Goal: Task Accomplishment & Management: Use online tool/utility

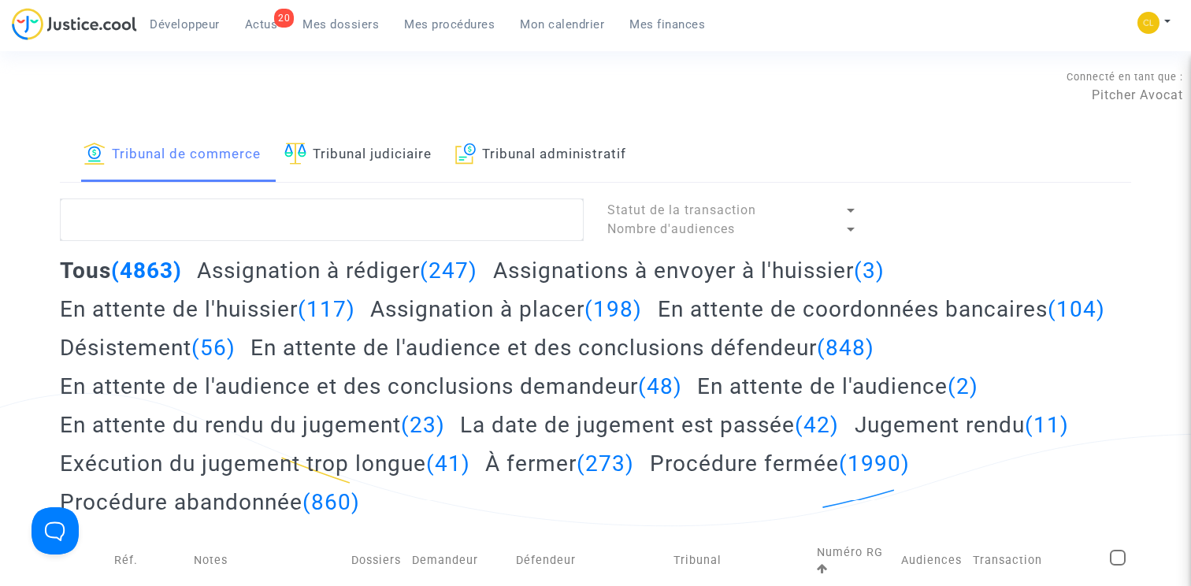
click at [360, 170] on link "Tribunal judiciaire" at bounding box center [357, 155] width 147 height 54
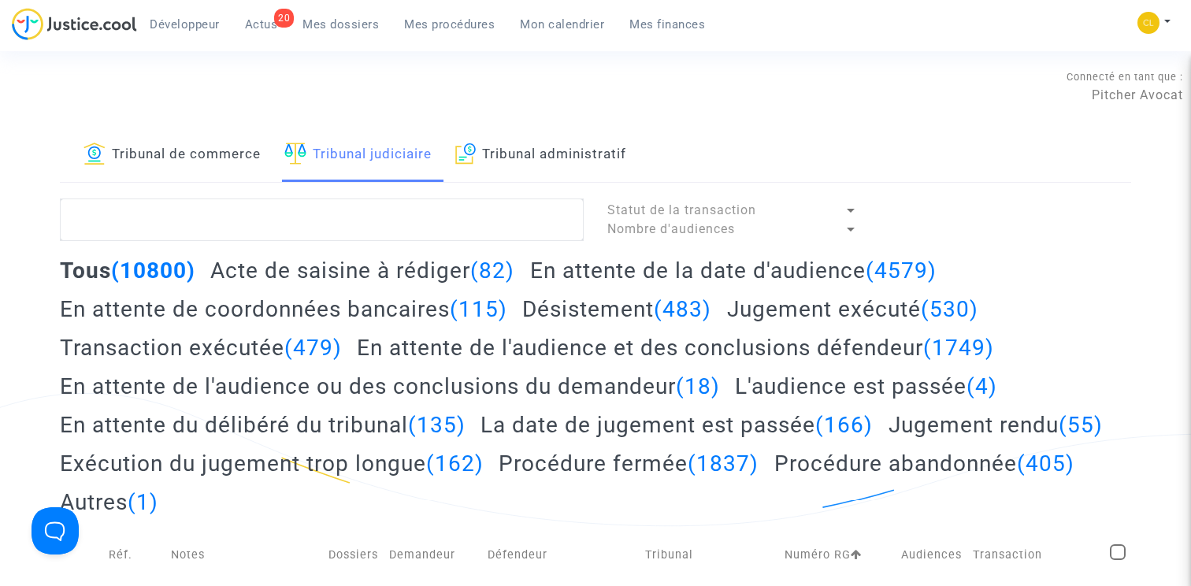
click at [606, 156] on link "Tribunal administratif" at bounding box center [541, 155] width 172 height 54
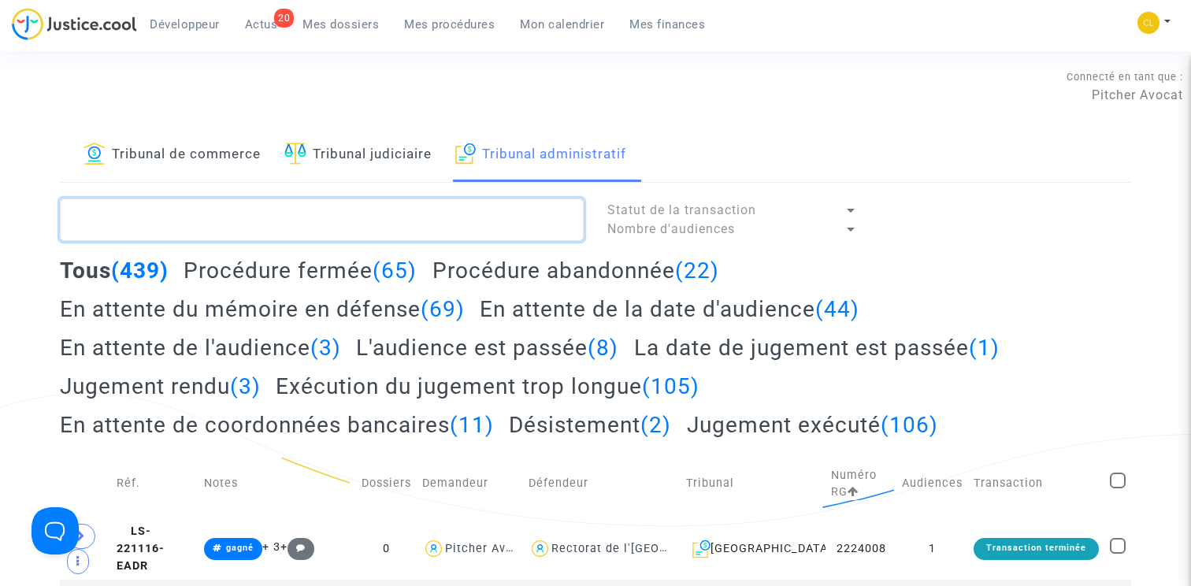
click at [278, 224] on textarea at bounding box center [322, 220] width 524 height 43
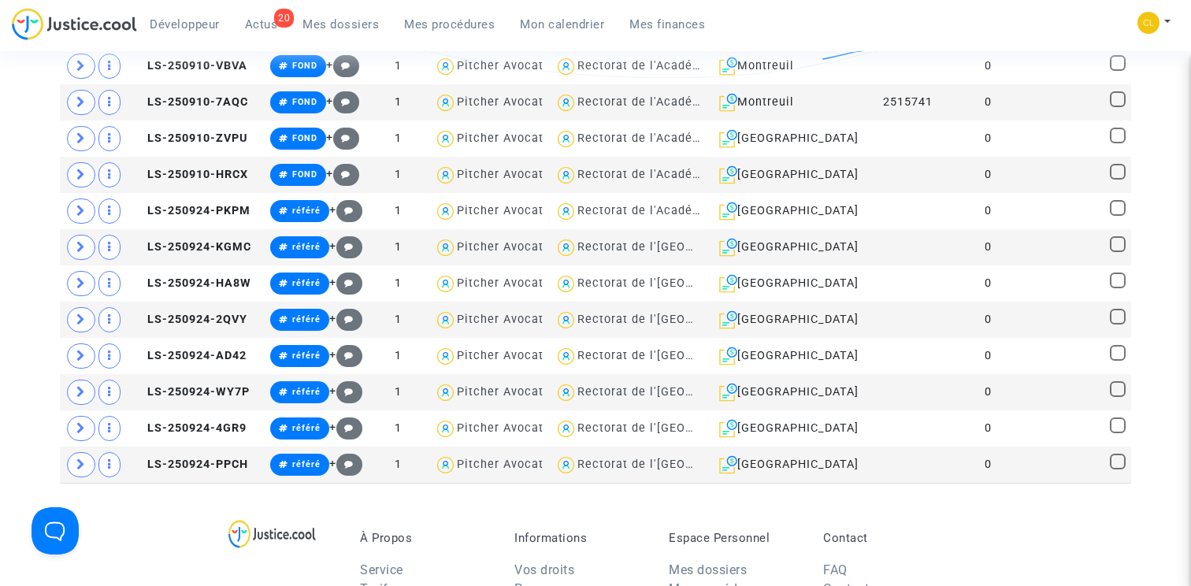
scroll to position [444, 0]
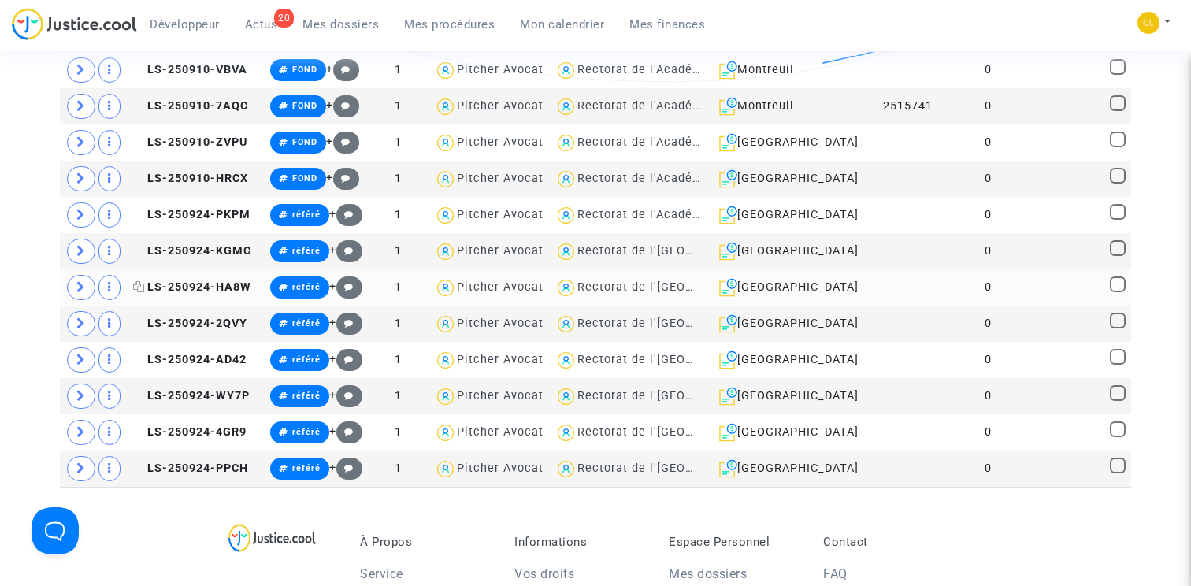
type textarea "LS-2509"
click at [213, 287] on span "LS-250924-HA8W" at bounding box center [192, 287] width 118 height 13
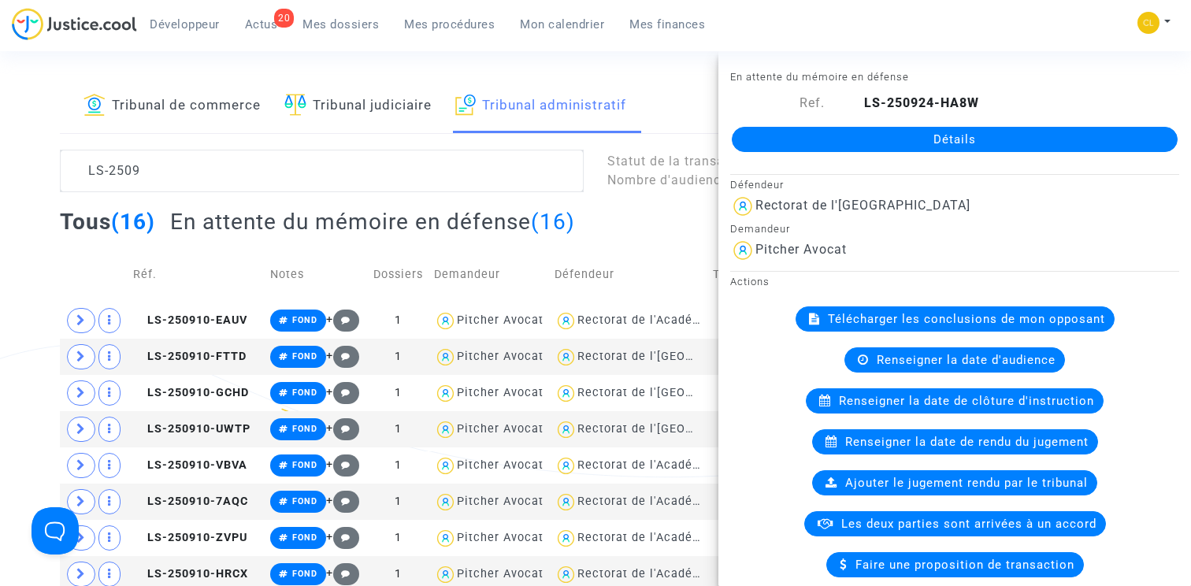
scroll to position [0, 0]
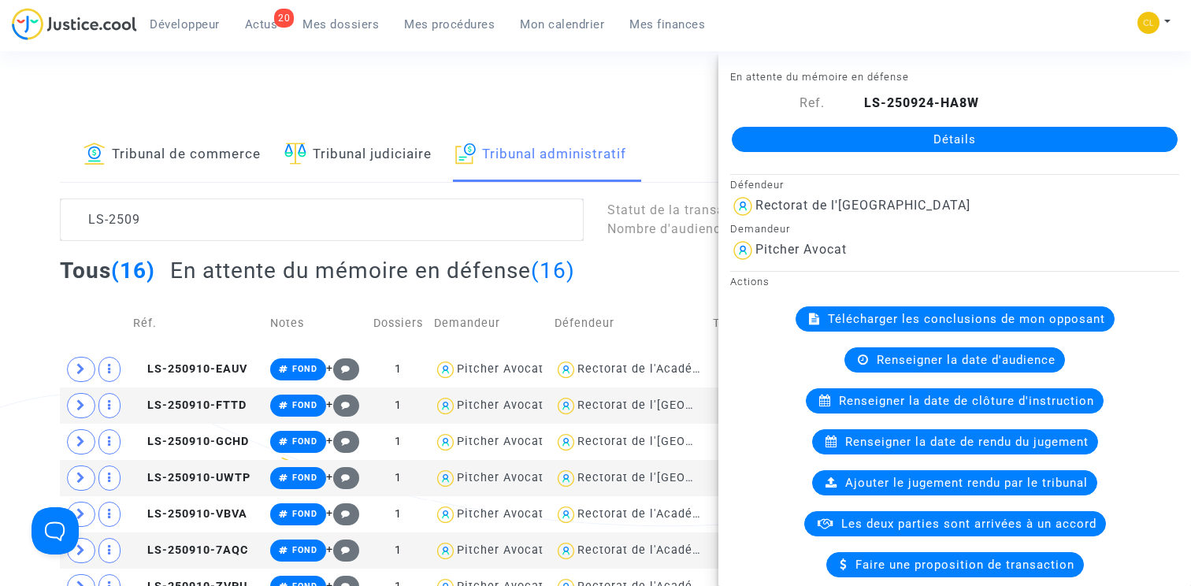
click at [250, 279] on h2 "En attente du mémoire en défense (16)" at bounding box center [372, 271] width 405 height 28
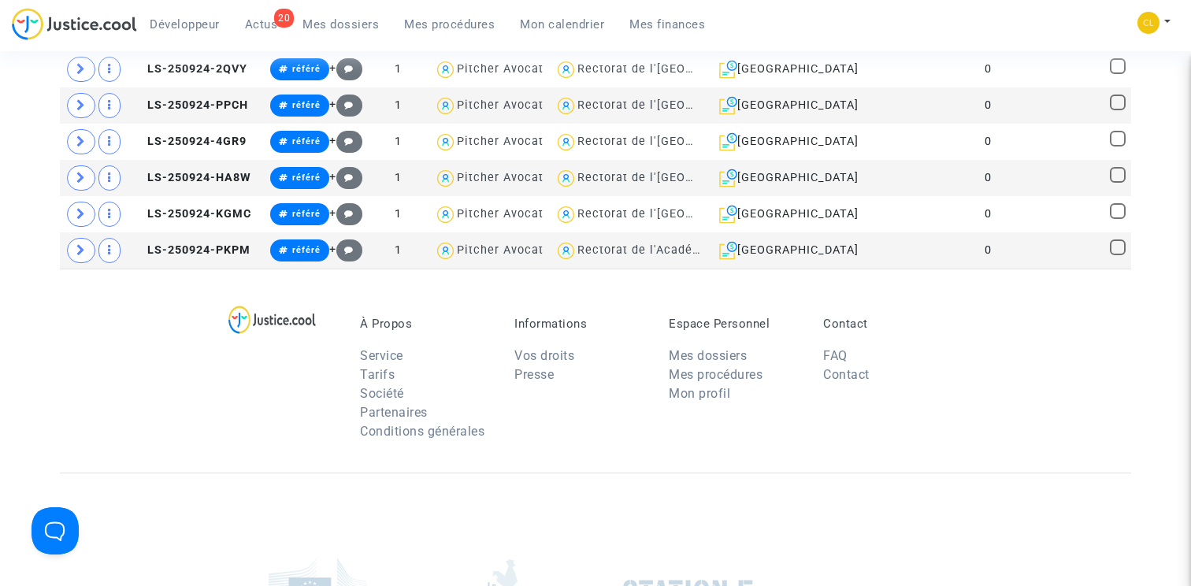
scroll to position [440, 0]
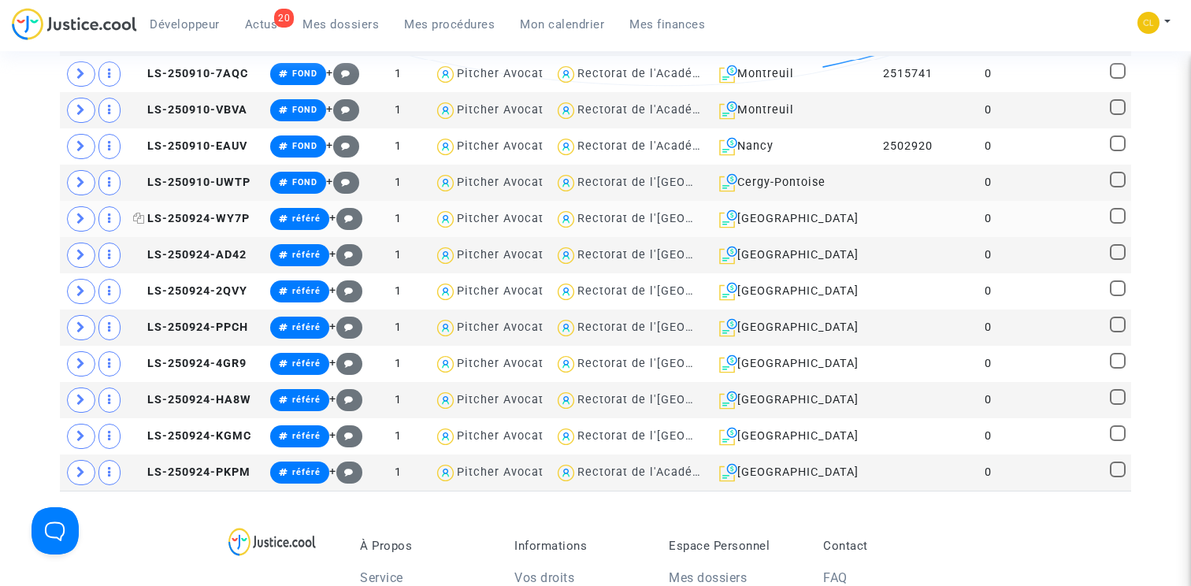
click at [217, 215] on span "LS-250924-WY7P" at bounding box center [191, 218] width 117 height 13
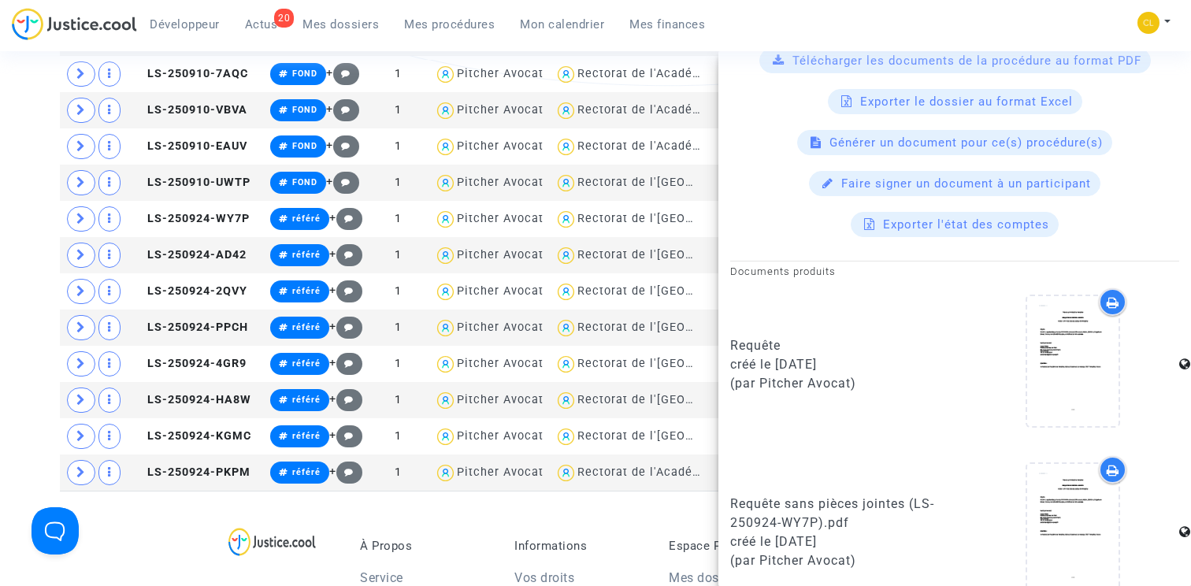
scroll to position [558, 0]
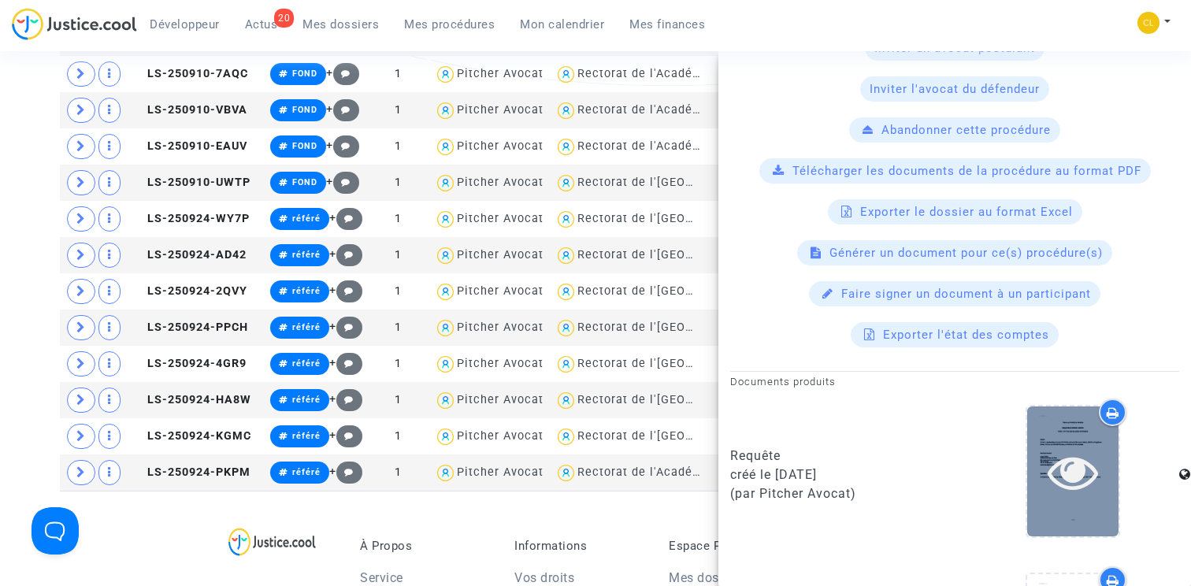
click at [1087, 487] on icon at bounding box center [1073, 472] width 51 height 50
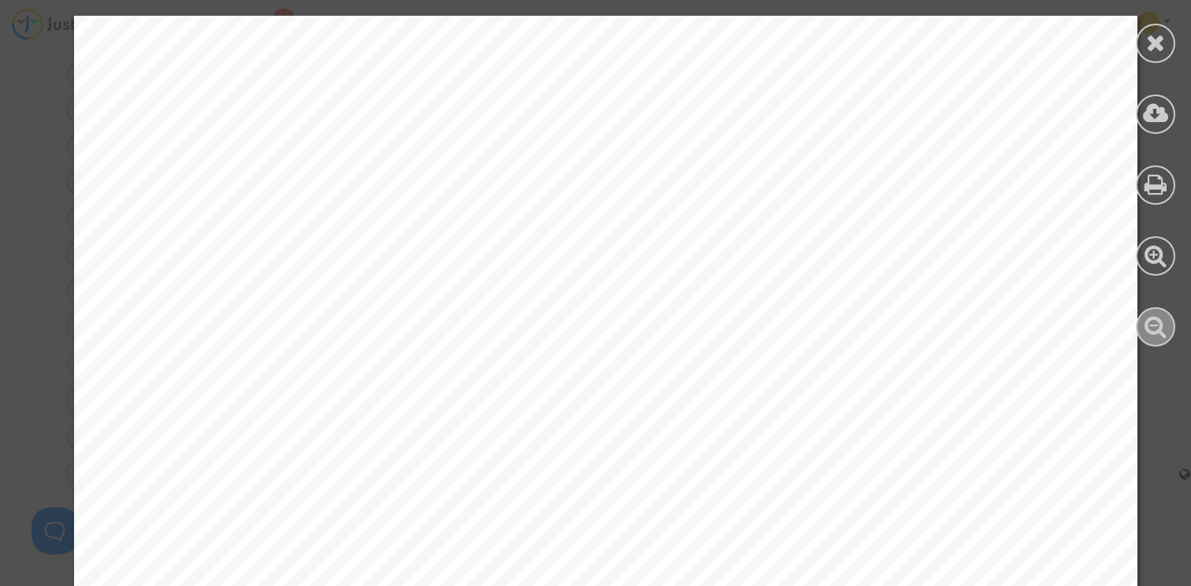
click at [1169, 327] on div at bounding box center [1155, 326] width 39 height 39
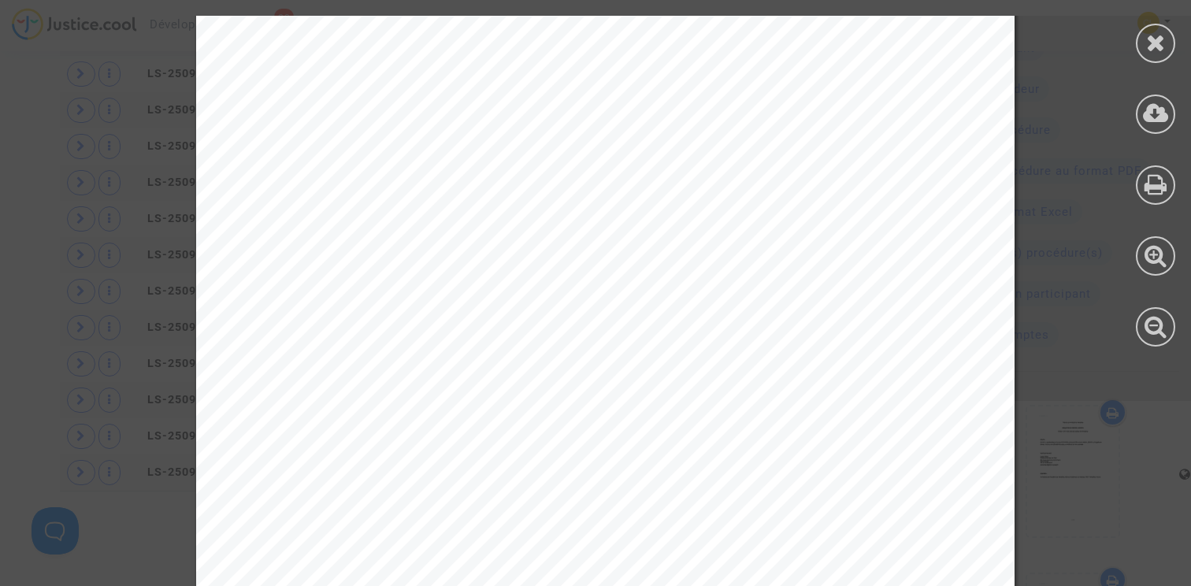
scroll to position [1183, 0]
click at [1156, 328] on icon at bounding box center [1156, 326] width 23 height 24
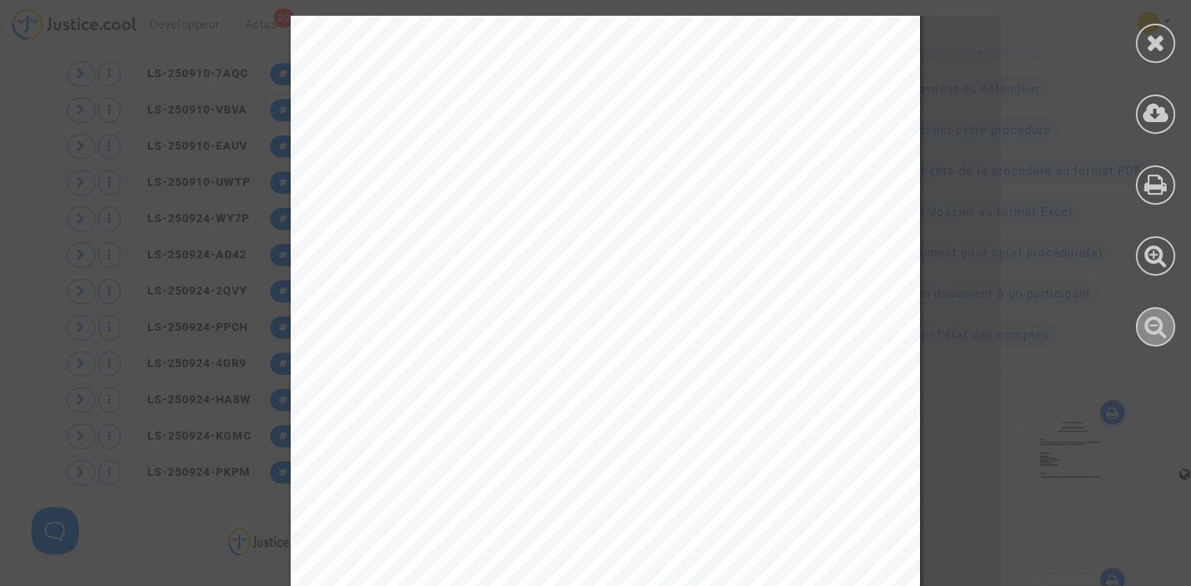
click at [1156, 328] on icon at bounding box center [1156, 326] width 23 height 24
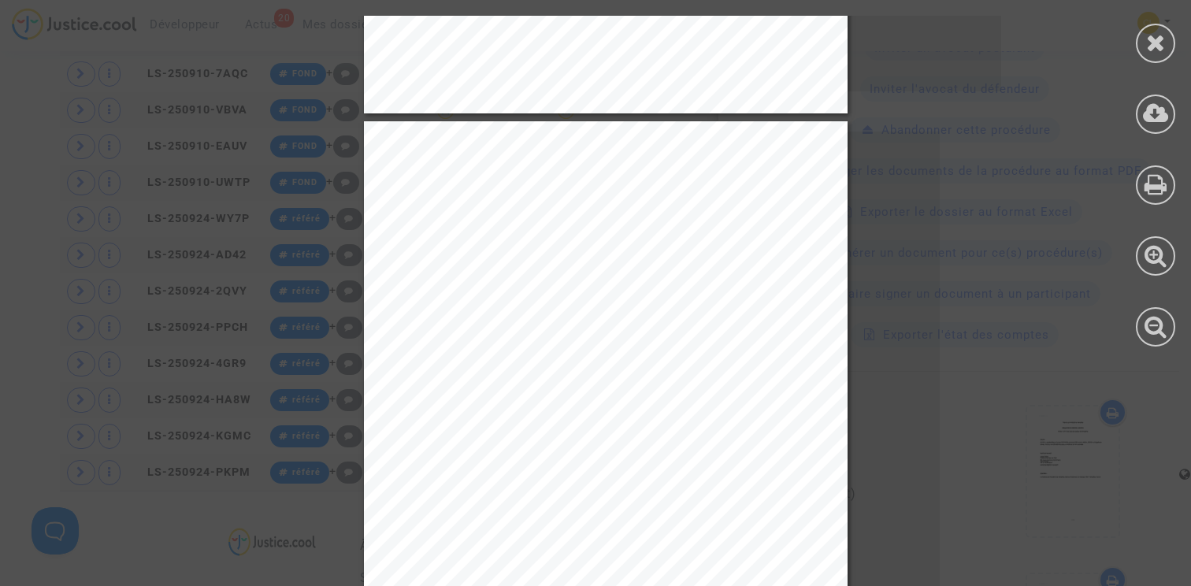
scroll to position [3443, 0]
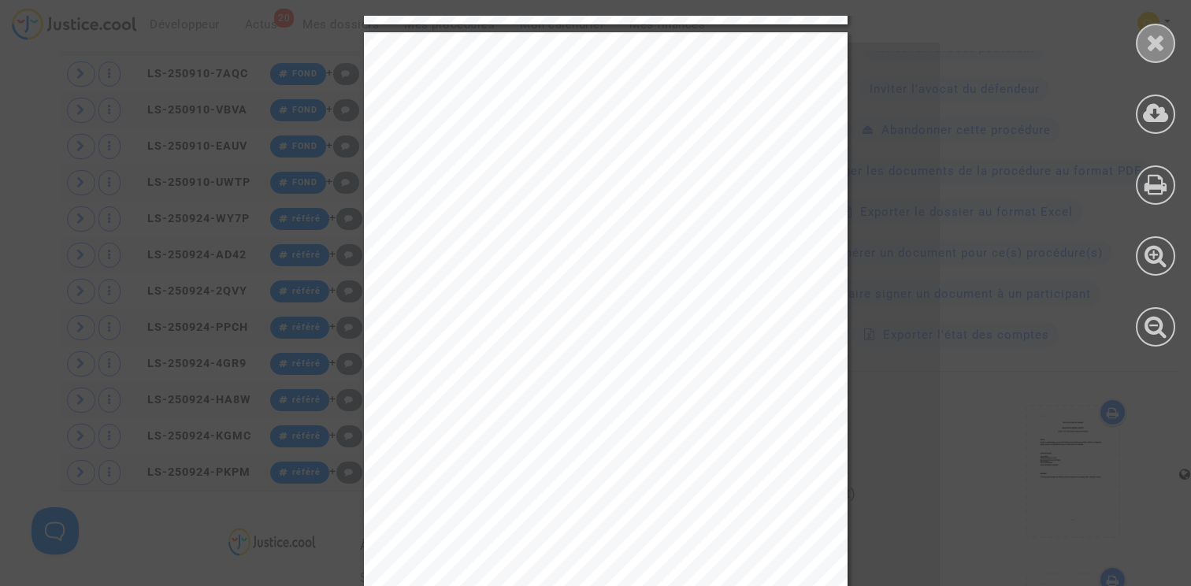
click at [1165, 54] on div at bounding box center [1155, 43] width 39 height 39
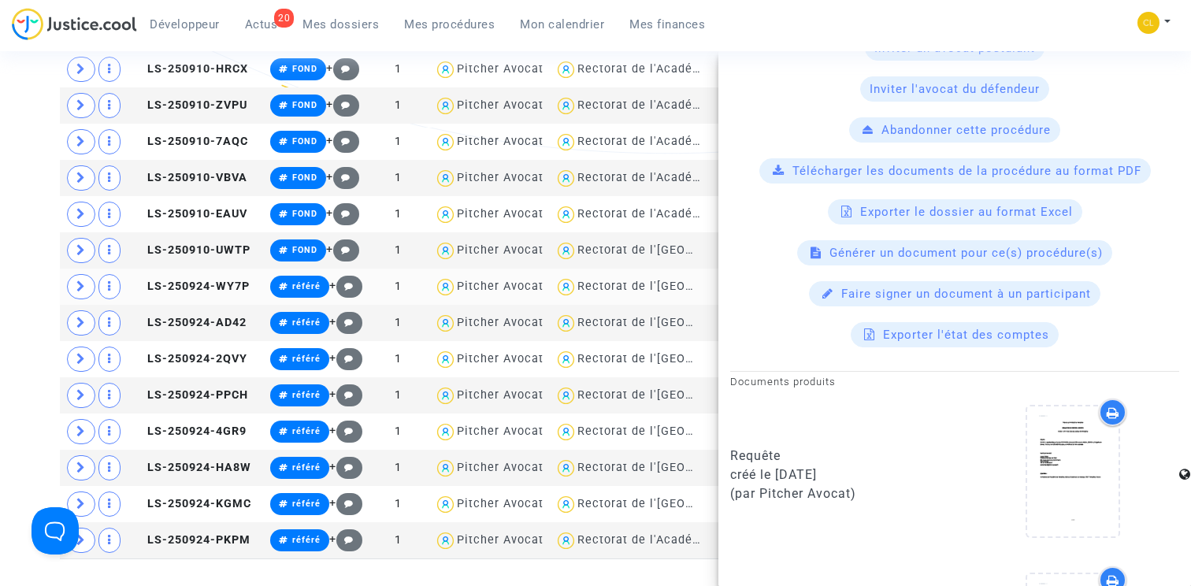
scroll to position [370, 0]
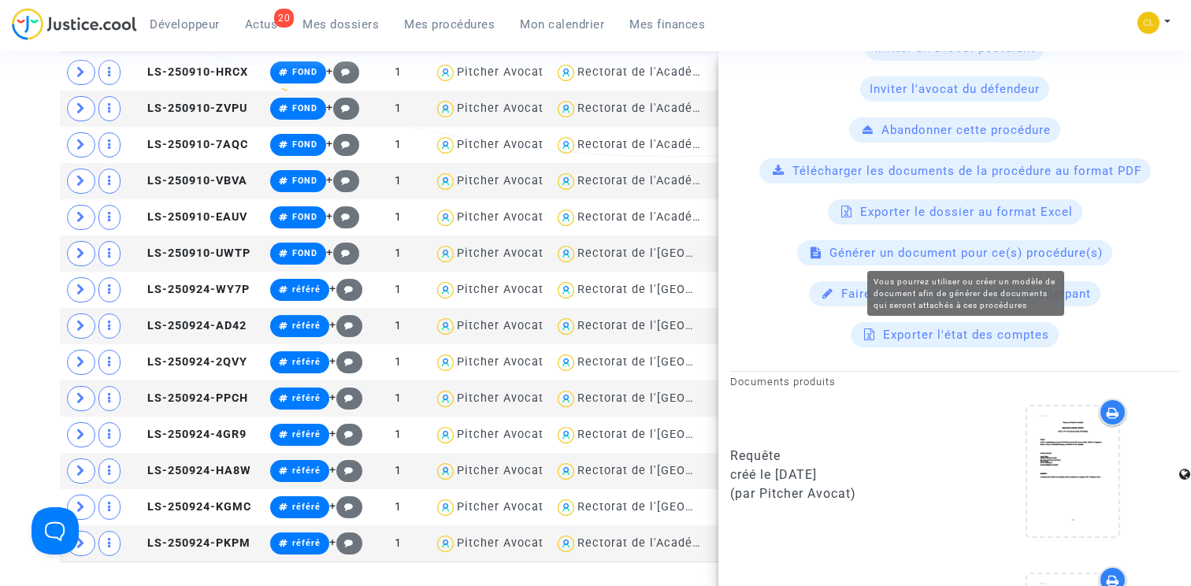
click at [950, 255] on span "Générer un document pour ce(s) procédure(s)" at bounding box center [966, 253] width 273 height 14
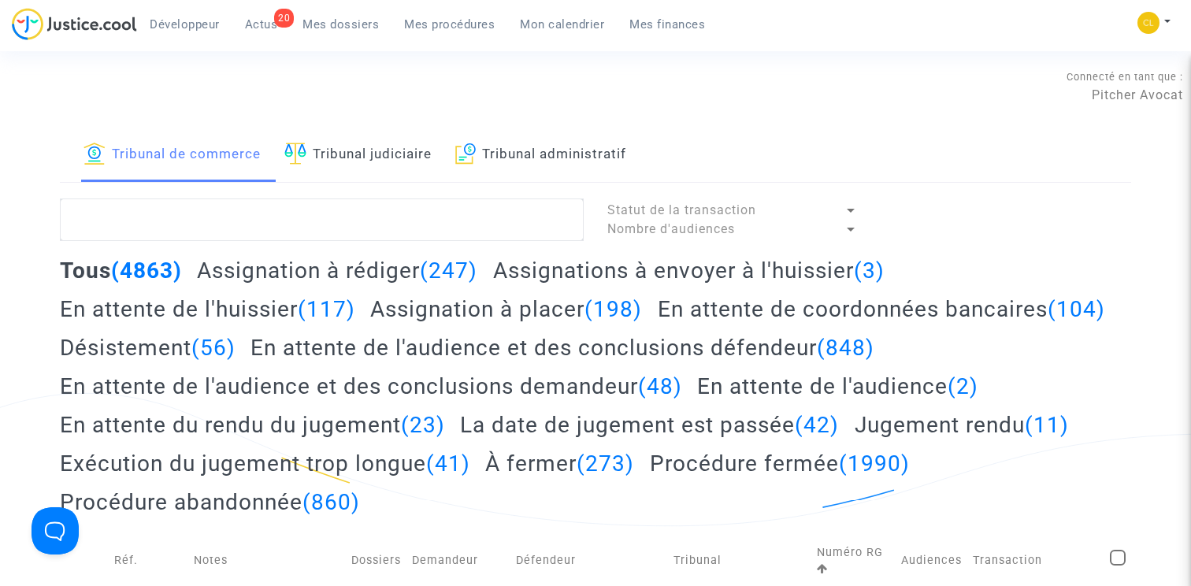
click at [481, 171] on link "Tribunal administratif" at bounding box center [541, 155] width 172 height 54
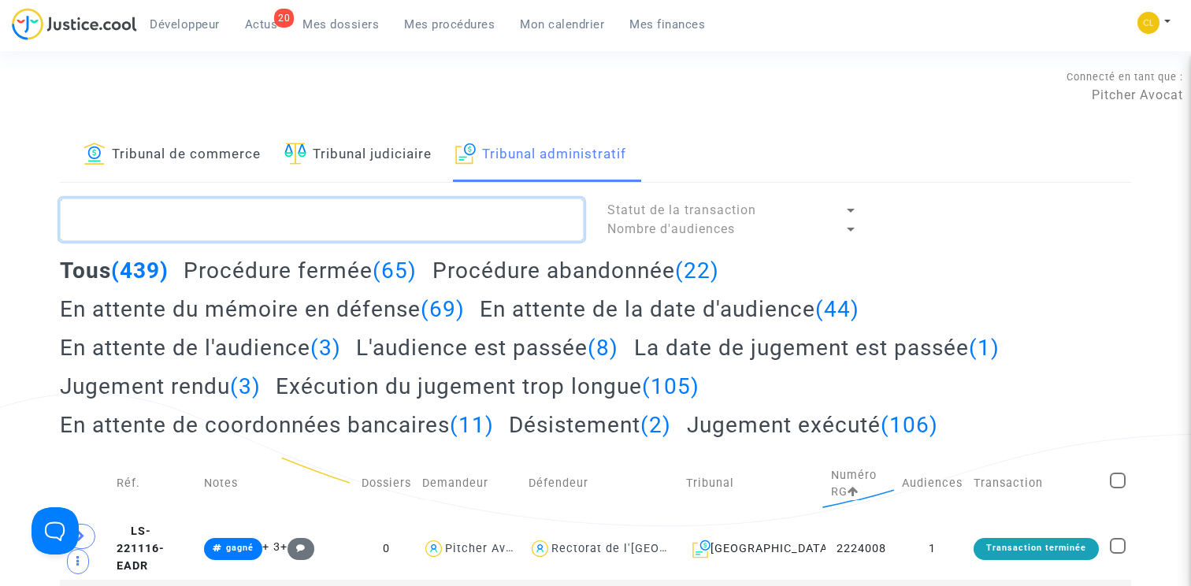
click at [195, 219] on textarea at bounding box center [322, 220] width 524 height 43
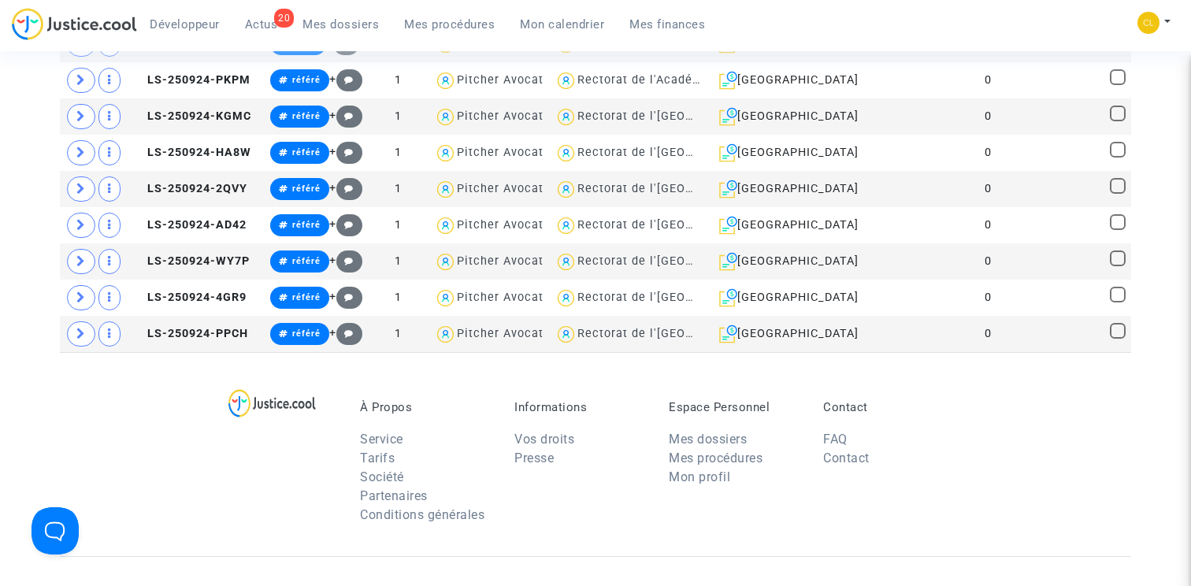
scroll to position [509, 0]
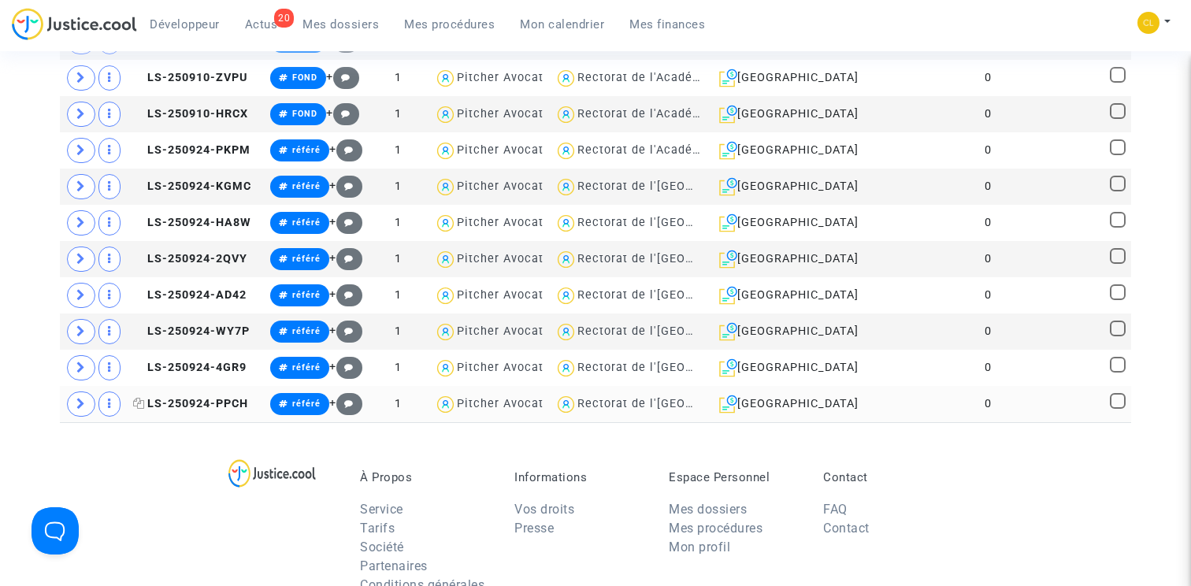
type textarea "LS-2509"
click at [210, 407] on span "LS-250924-PPCH" at bounding box center [190, 403] width 115 height 13
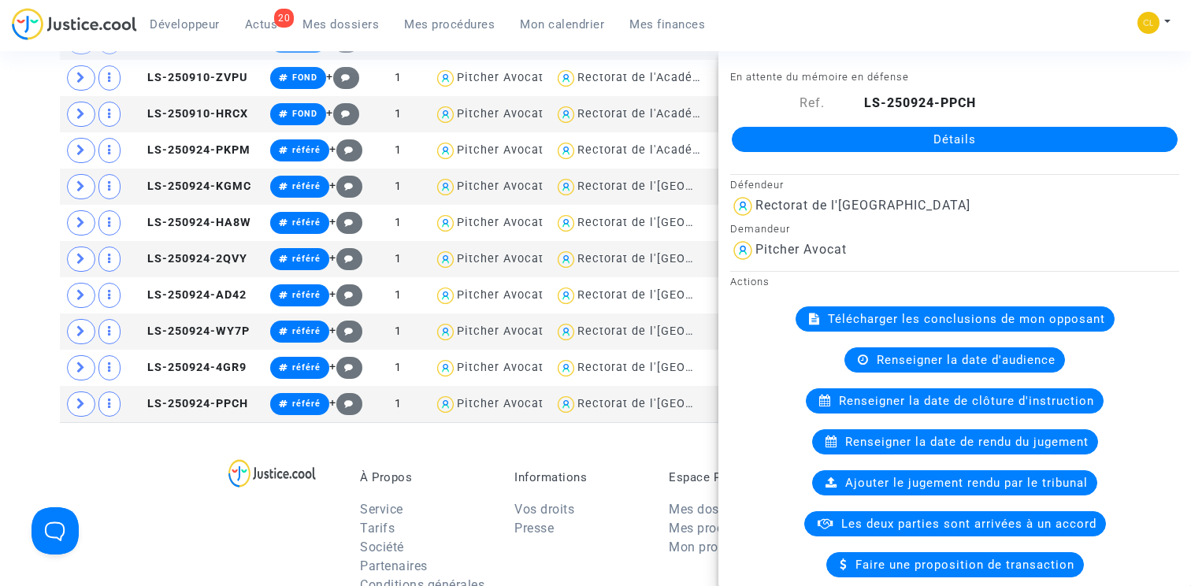
click at [812, 139] on link "Détails" at bounding box center [955, 139] width 446 height 25
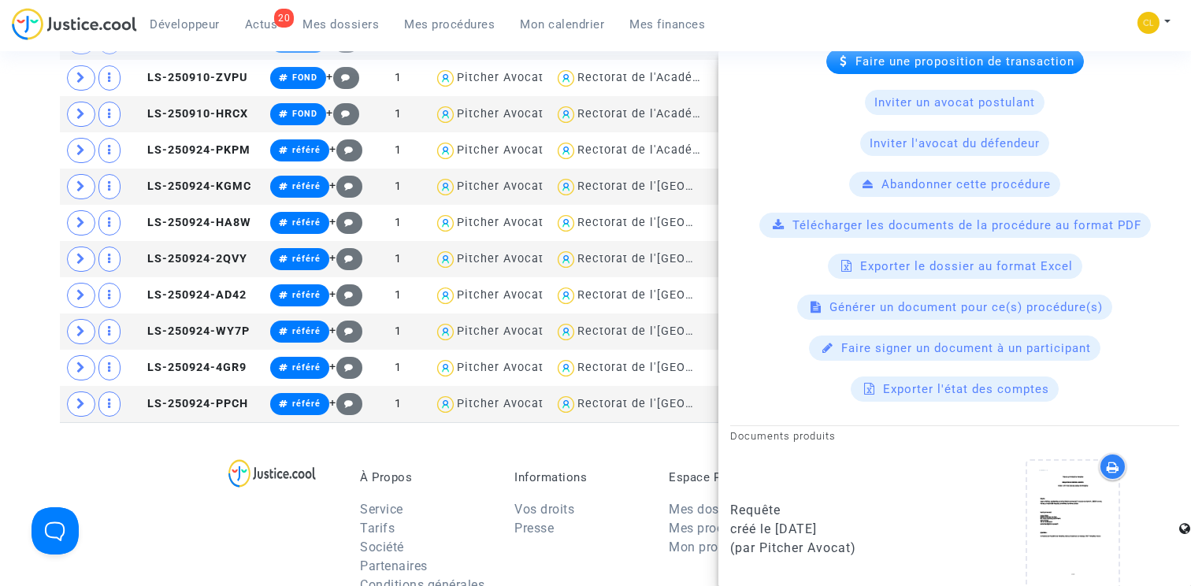
scroll to position [867, 0]
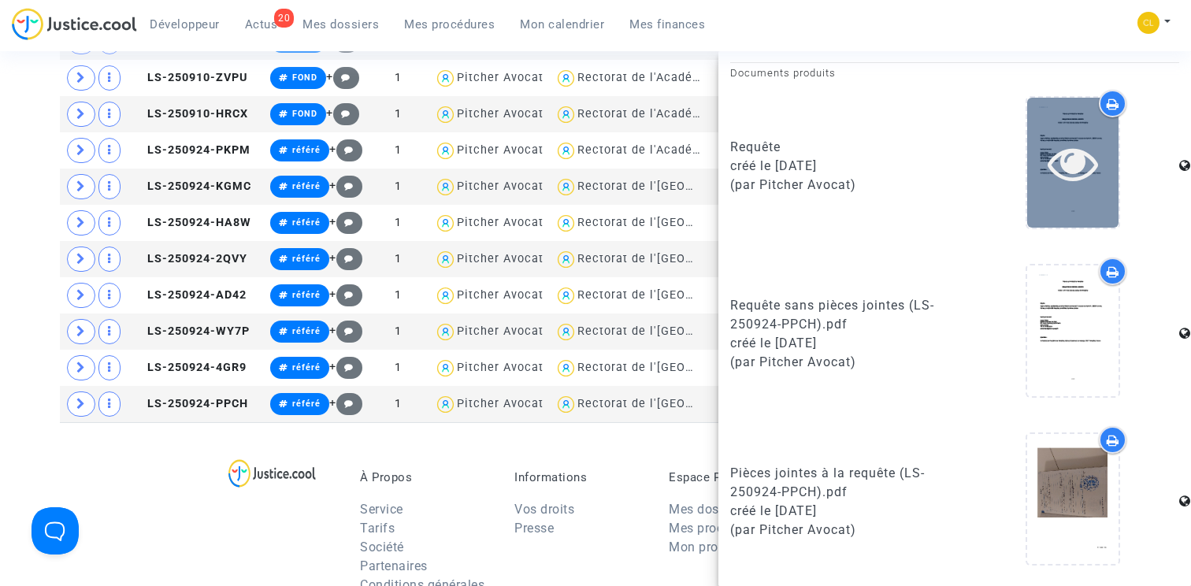
click at [1081, 148] on icon at bounding box center [1073, 163] width 51 height 50
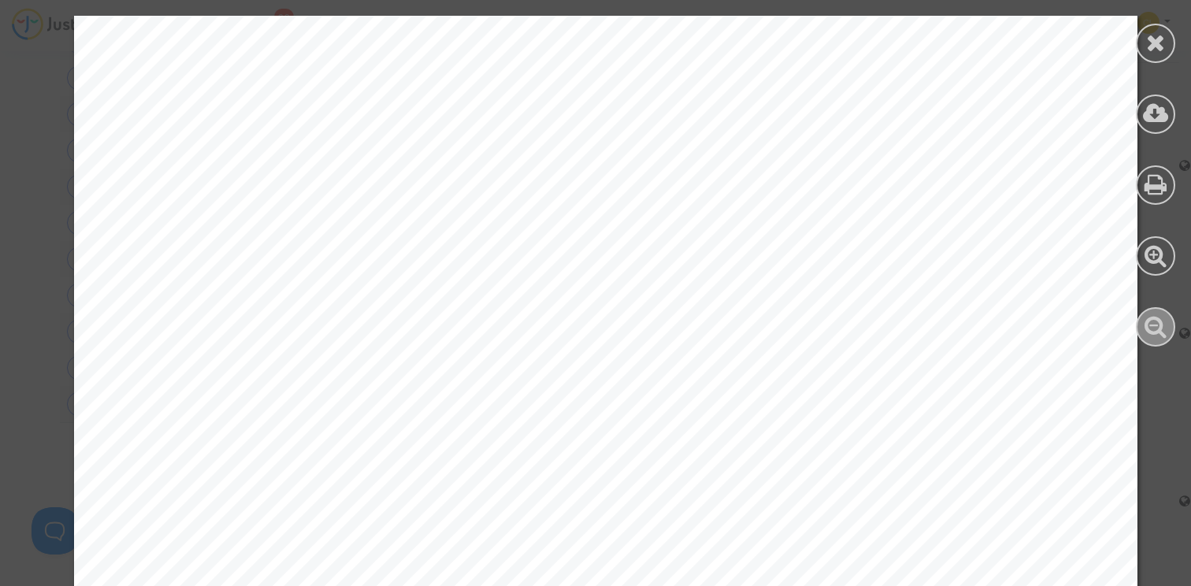
click at [1159, 333] on icon at bounding box center [1156, 326] width 23 height 24
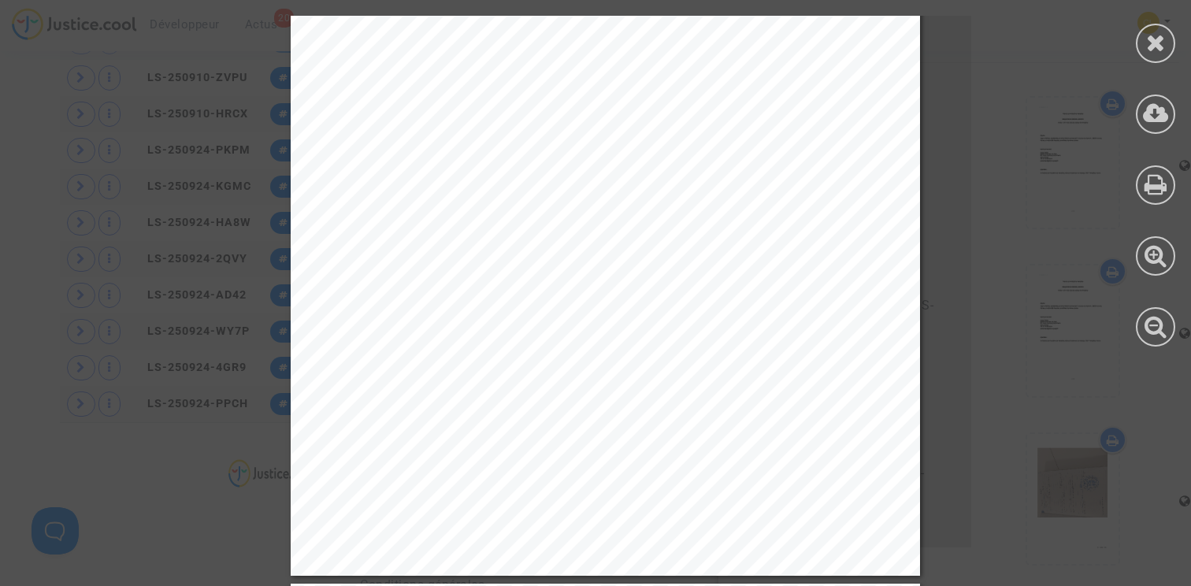
scroll to position [4790, 0]
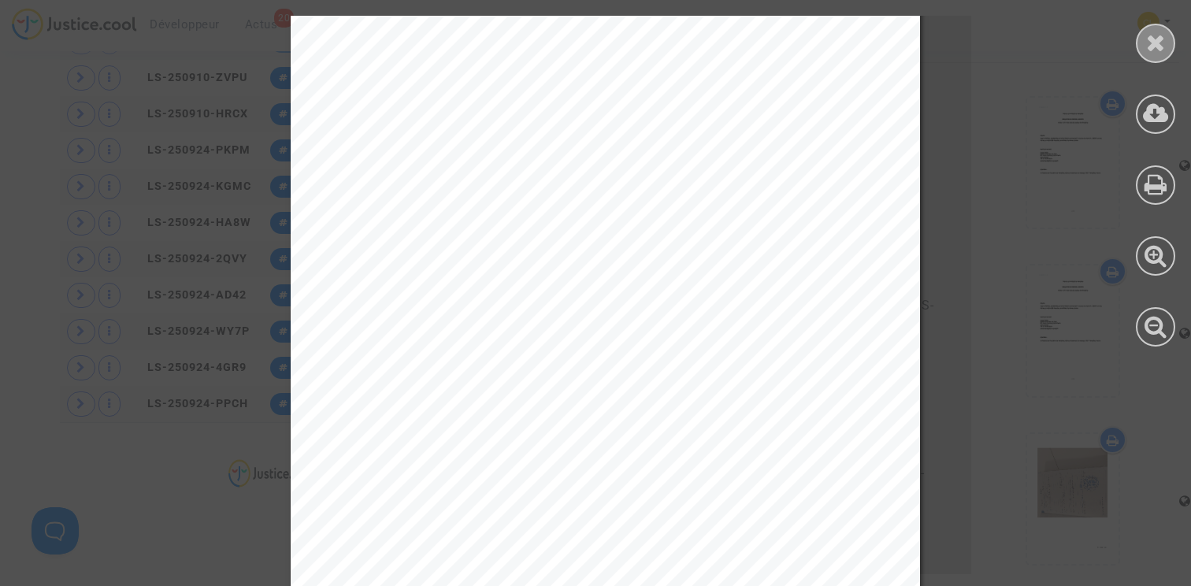
click at [1154, 32] on icon at bounding box center [1157, 43] width 20 height 24
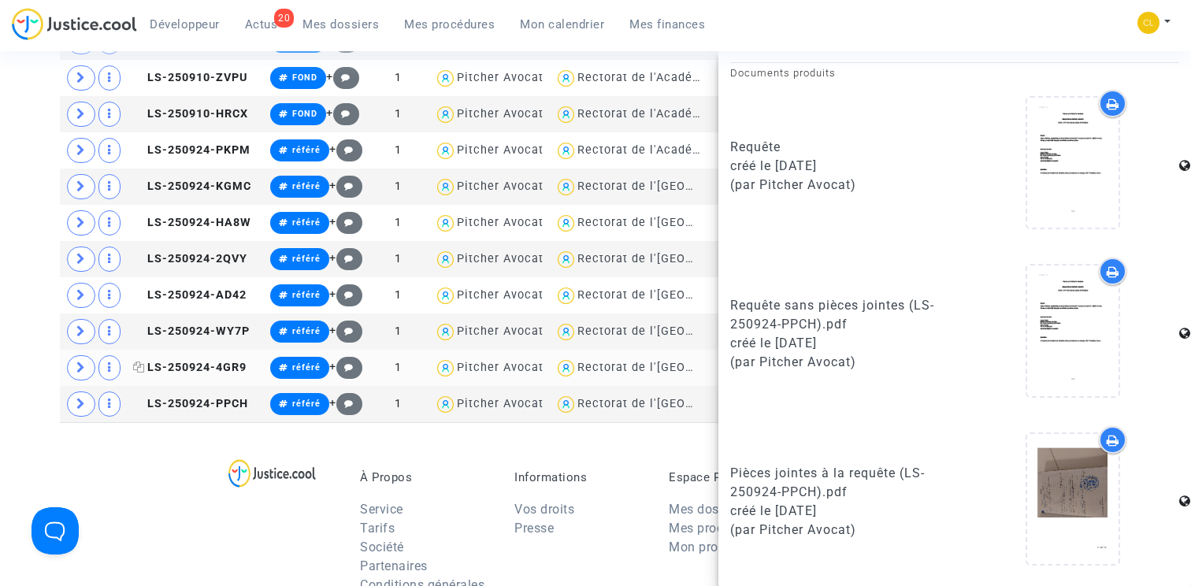
click at [199, 368] on span "LS-250924-4GR9" at bounding box center [189, 367] width 113 height 13
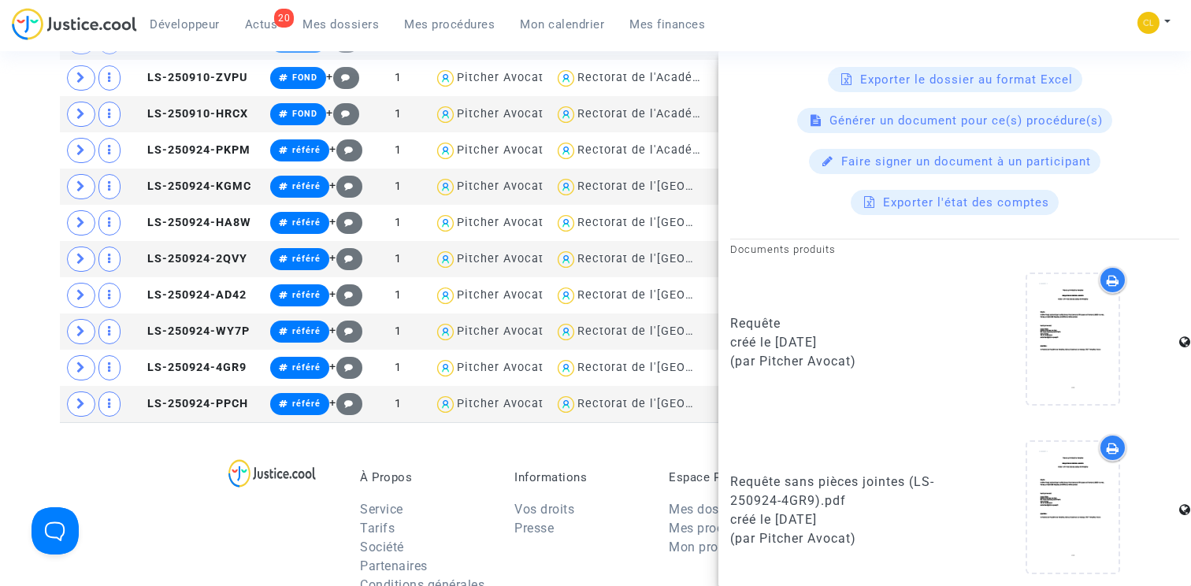
scroll to position [843, 0]
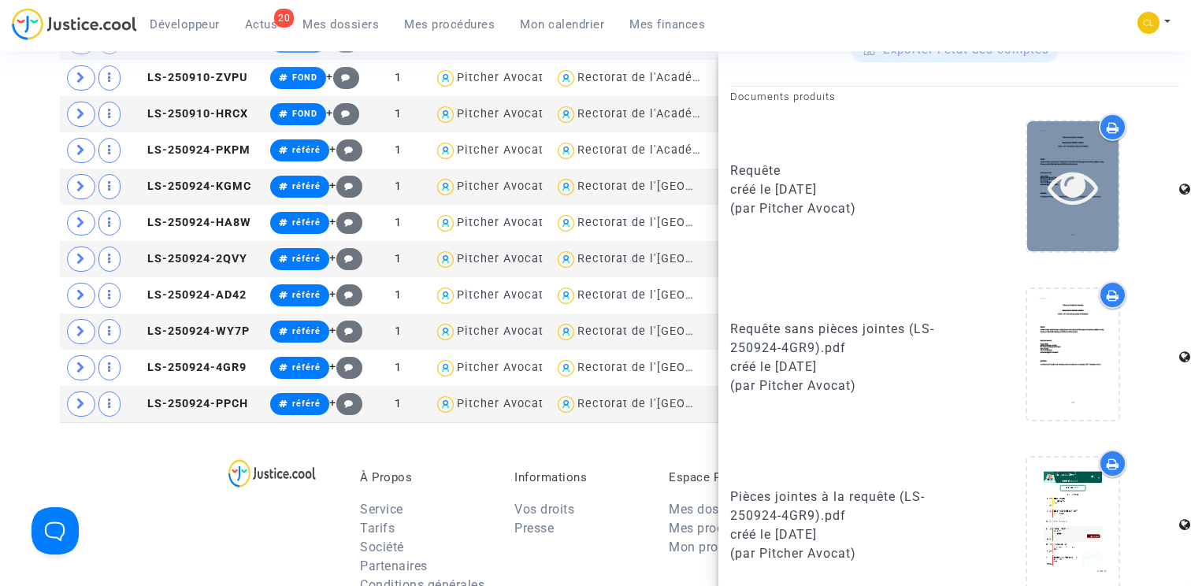
click at [1080, 195] on icon at bounding box center [1073, 187] width 51 height 50
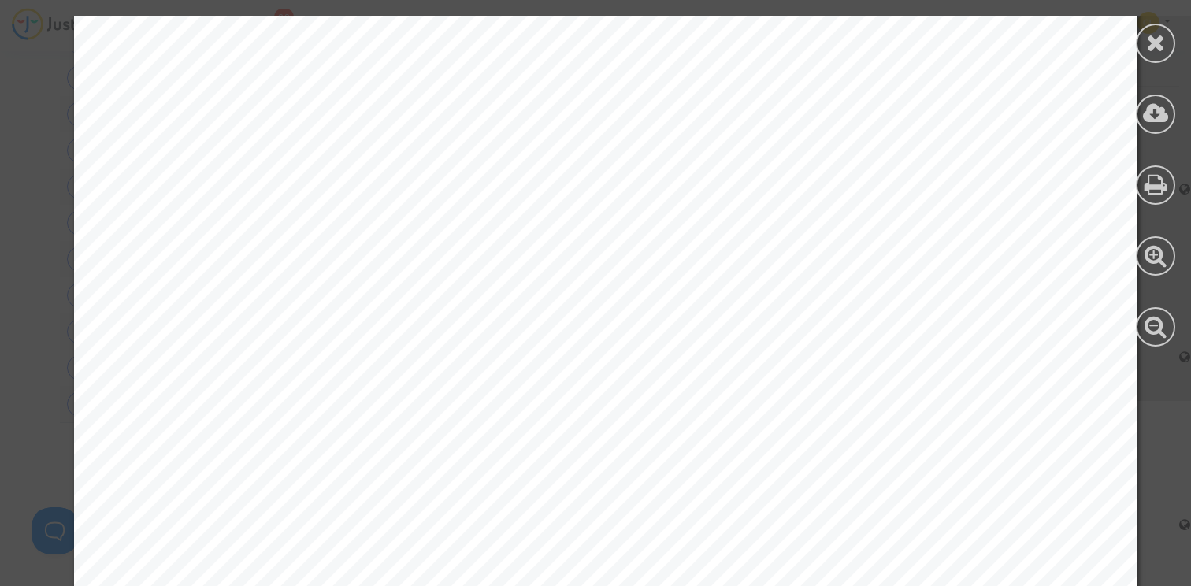
scroll to position [1699, 0]
click at [1139, 58] on div at bounding box center [1156, 181] width 71 height 362
click at [1162, 50] on icon at bounding box center [1157, 43] width 20 height 24
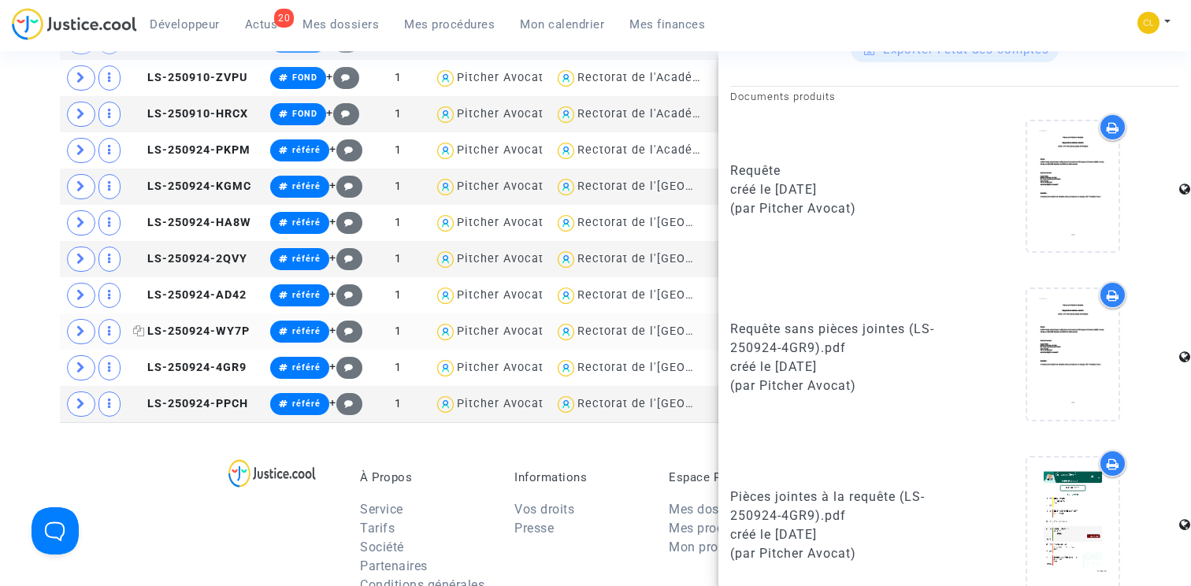
click at [193, 333] on span "LS-250924-WY7P" at bounding box center [191, 331] width 117 height 13
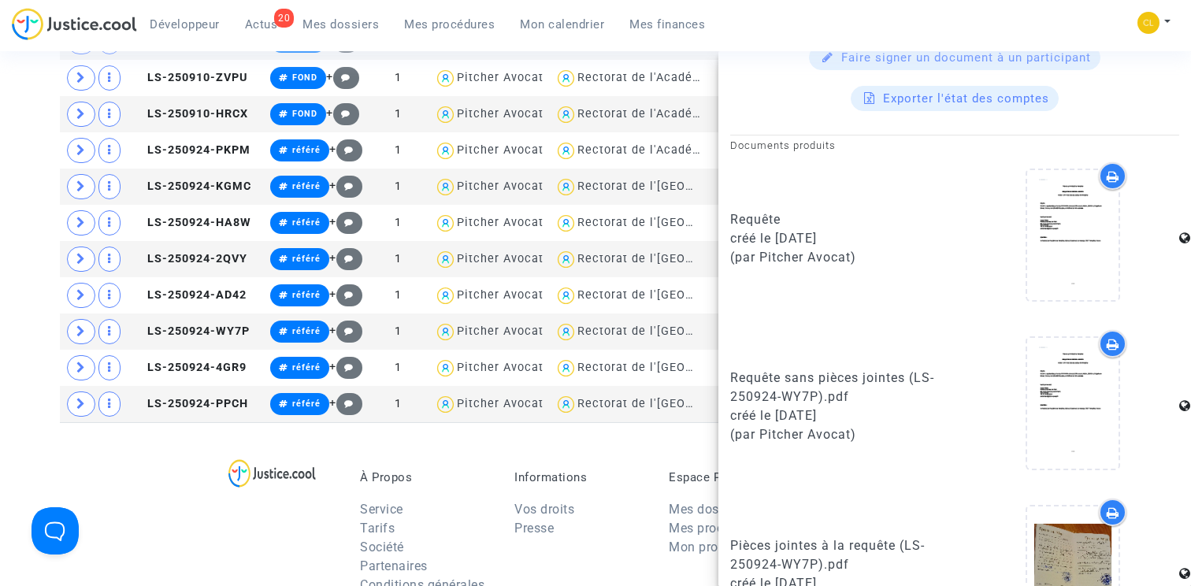
scroll to position [867, 0]
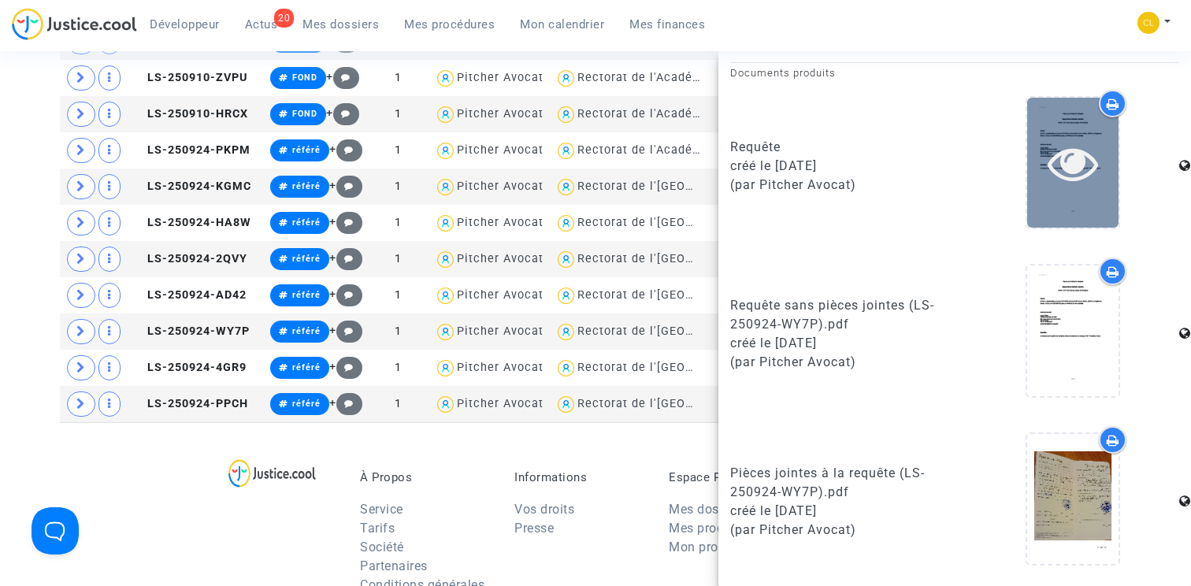
click at [1088, 166] on icon at bounding box center [1073, 163] width 51 height 50
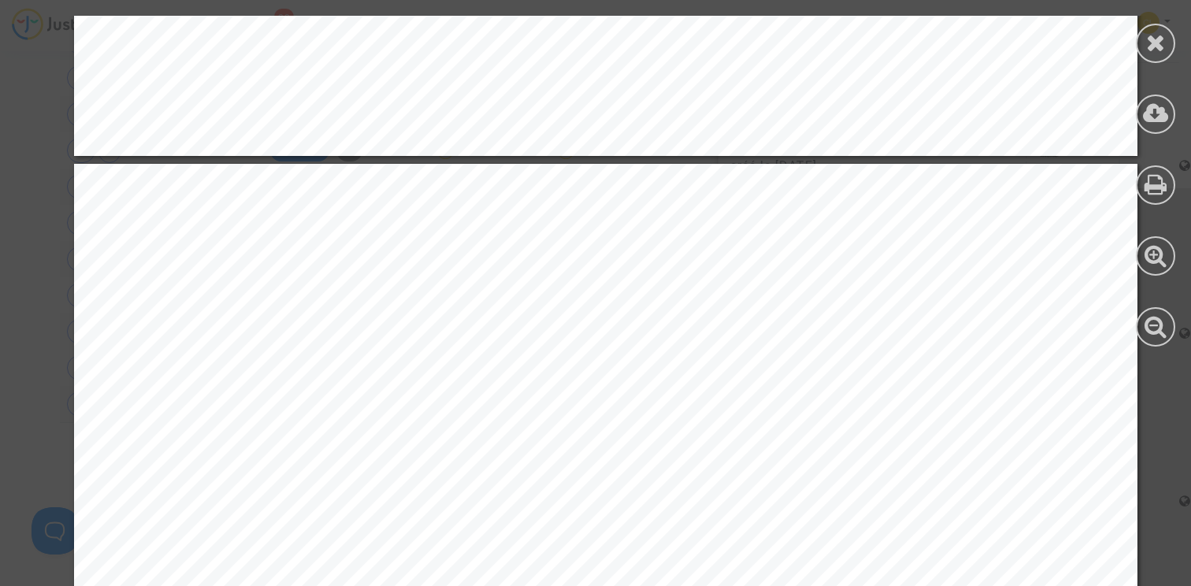
scroll to position [1444, 0]
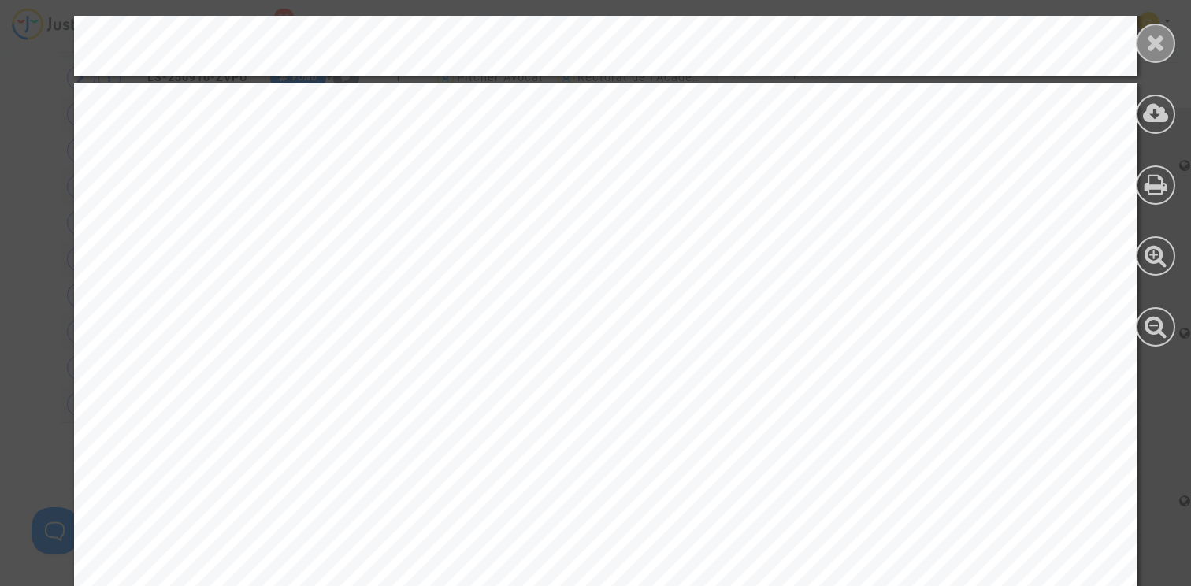
click at [1154, 49] on icon at bounding box center [1157, 43] width 20 height 24
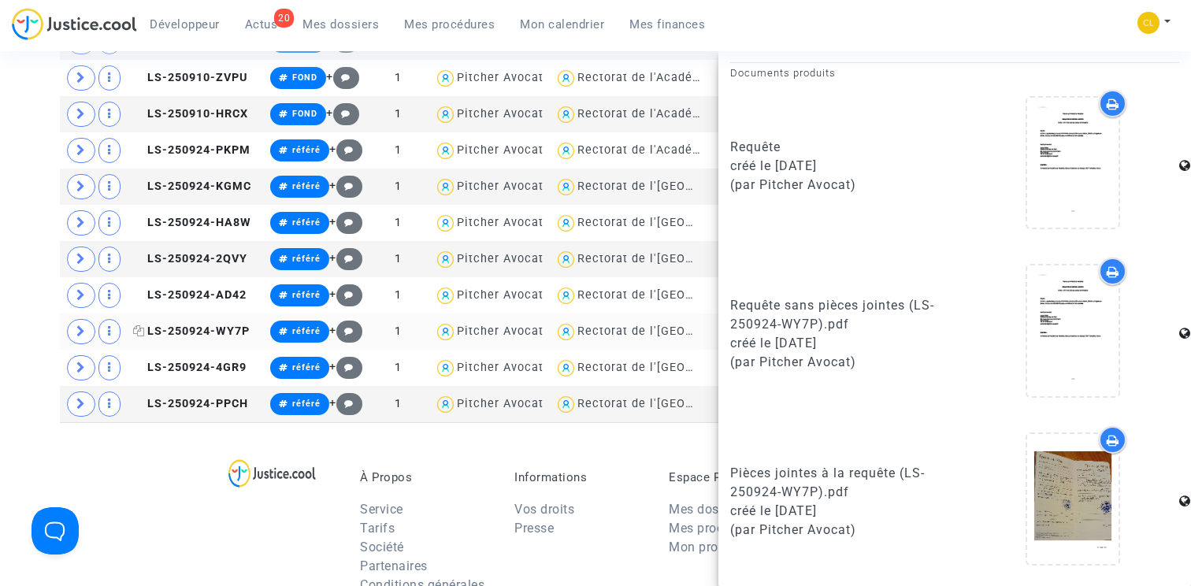
click at [194, 327] on span "LS-250924-WY7P" at bounding box center [191, 331] width 117 height 13
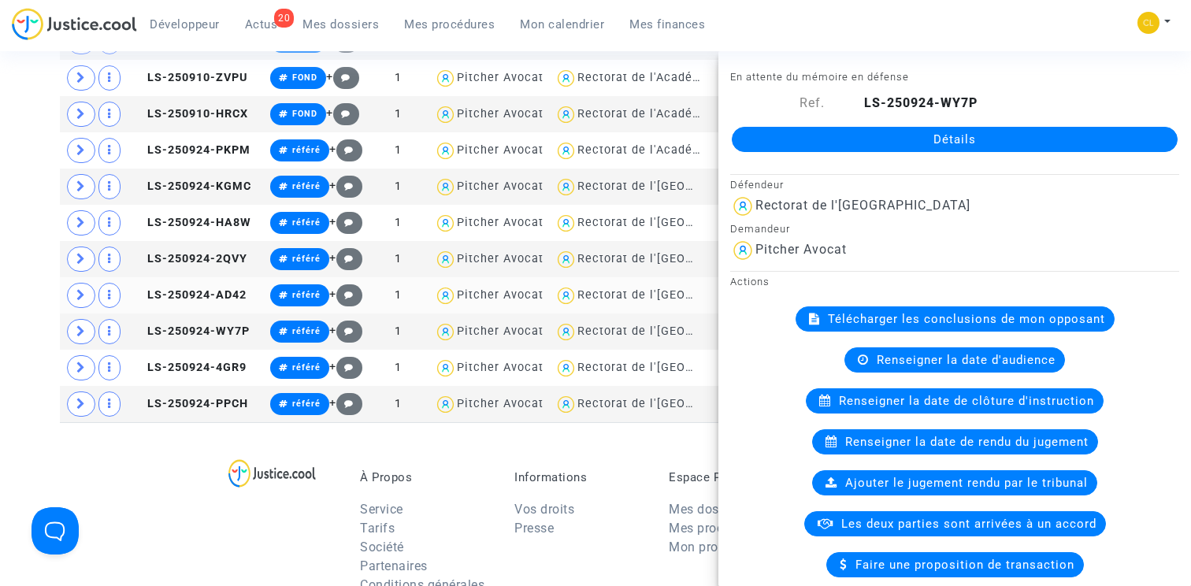
click at [207, 285] on td "LS-250924-AD42" at bounding box center [196, 295] width 137 height 36
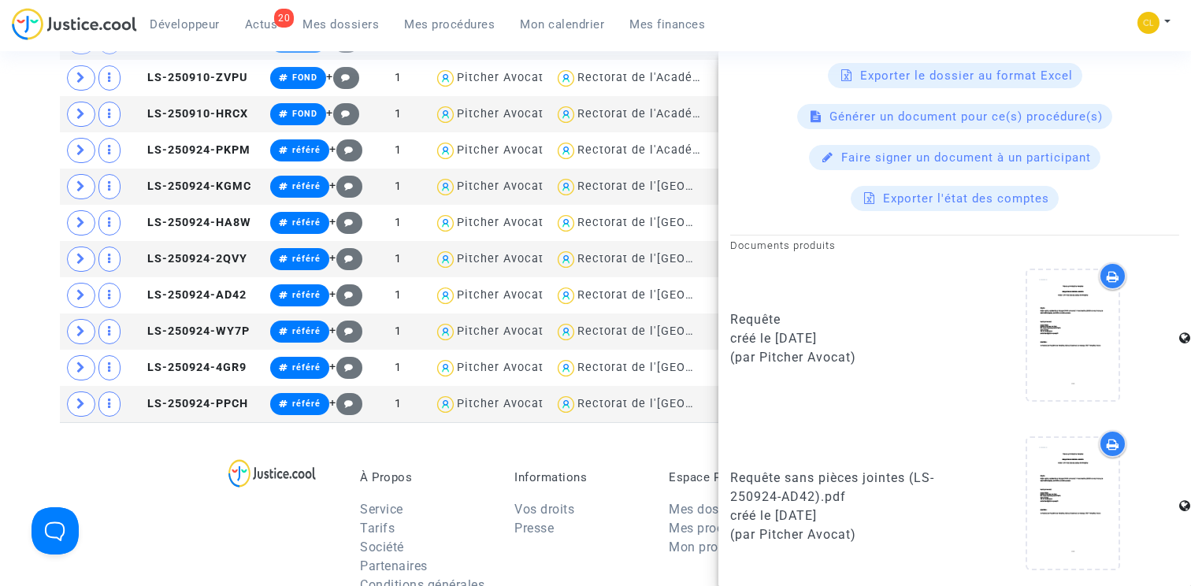
scroll to position [867, 0]
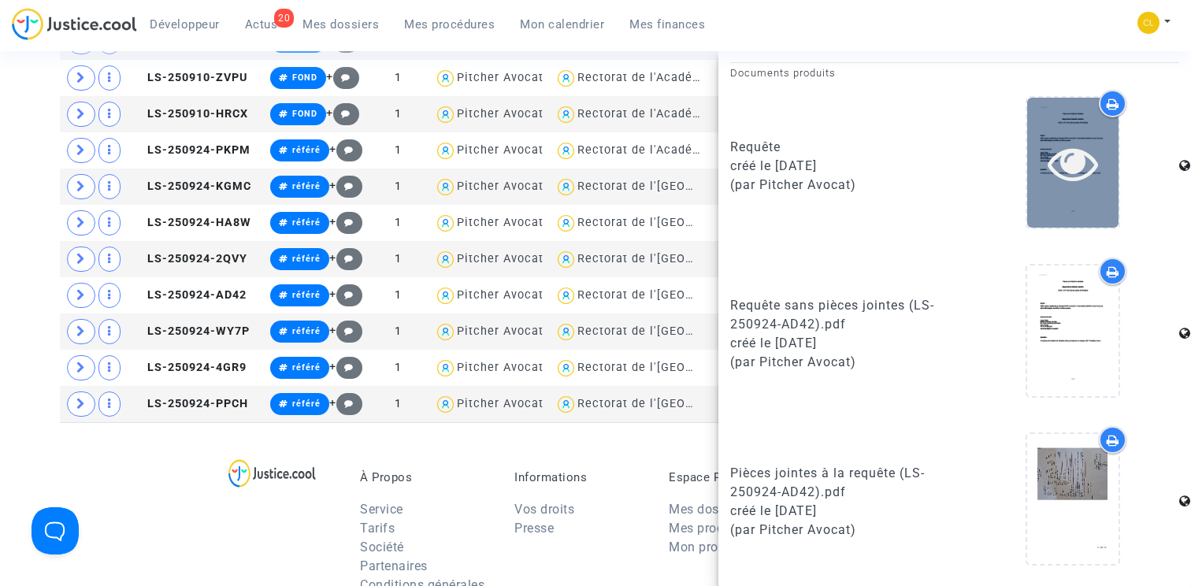
click at [1080, 177] on icon at bounding box center [1073, 163] width 51 height 50
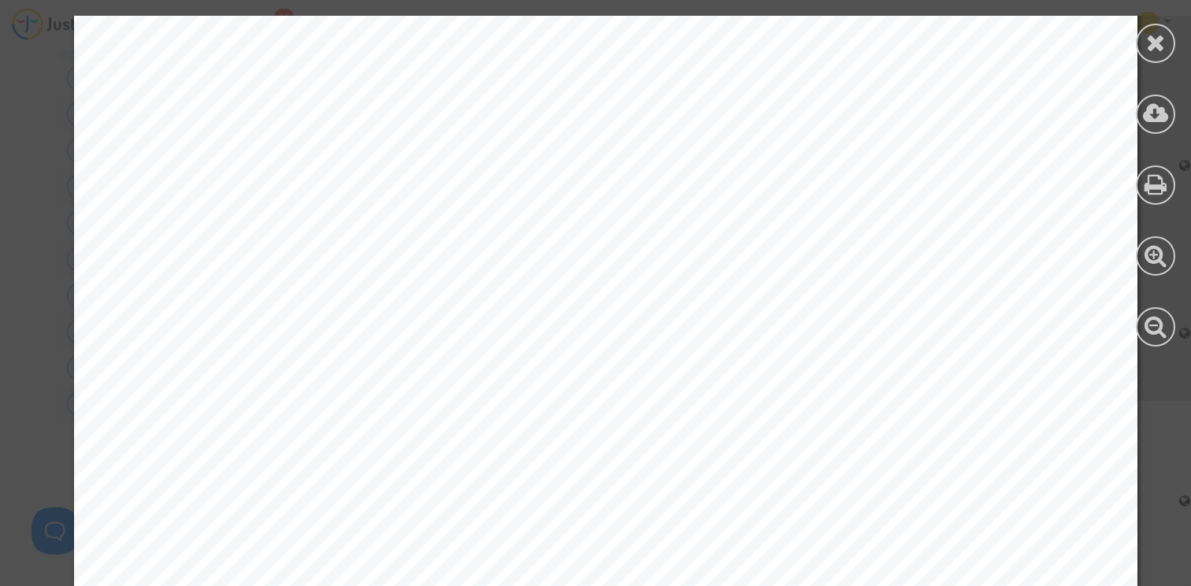
scroll to position [1714, 0]
click at [1159, 31] on icon at bounding box center [1157, 43] width 20 height 24
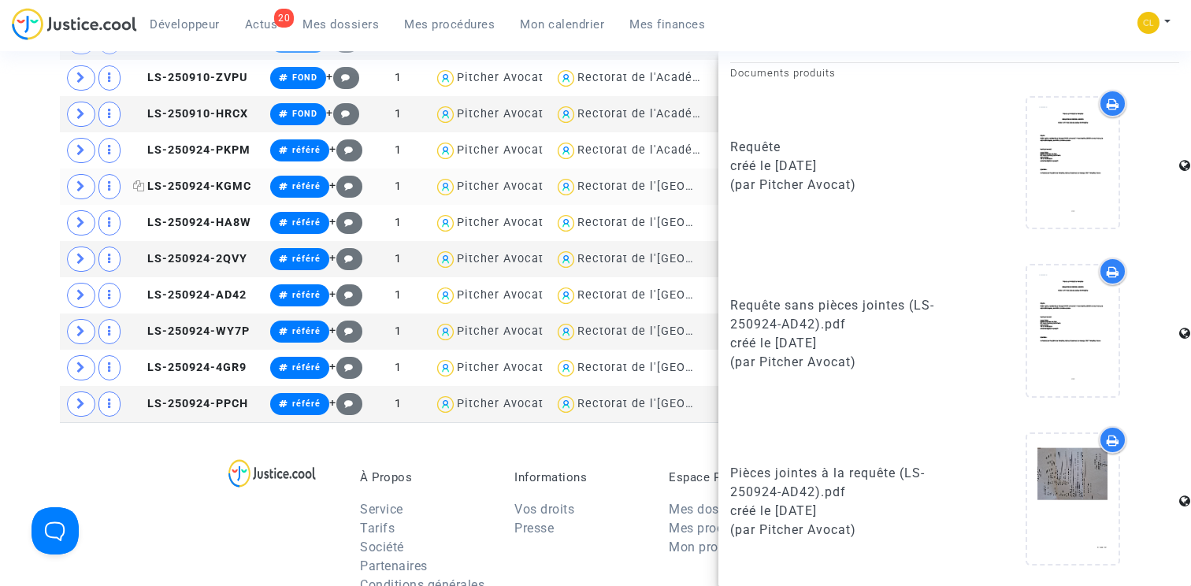
click at [214, 184] on span "LS-250924-KGMC" at bounding box center [192, 186] width 118 height 13
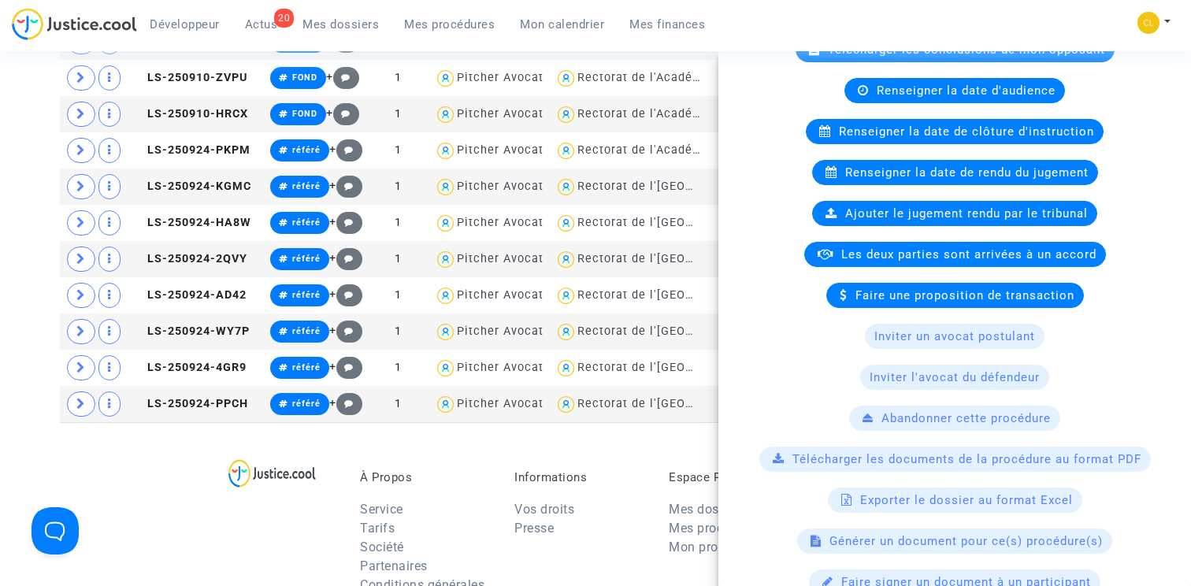
scroll to position [867, 0]
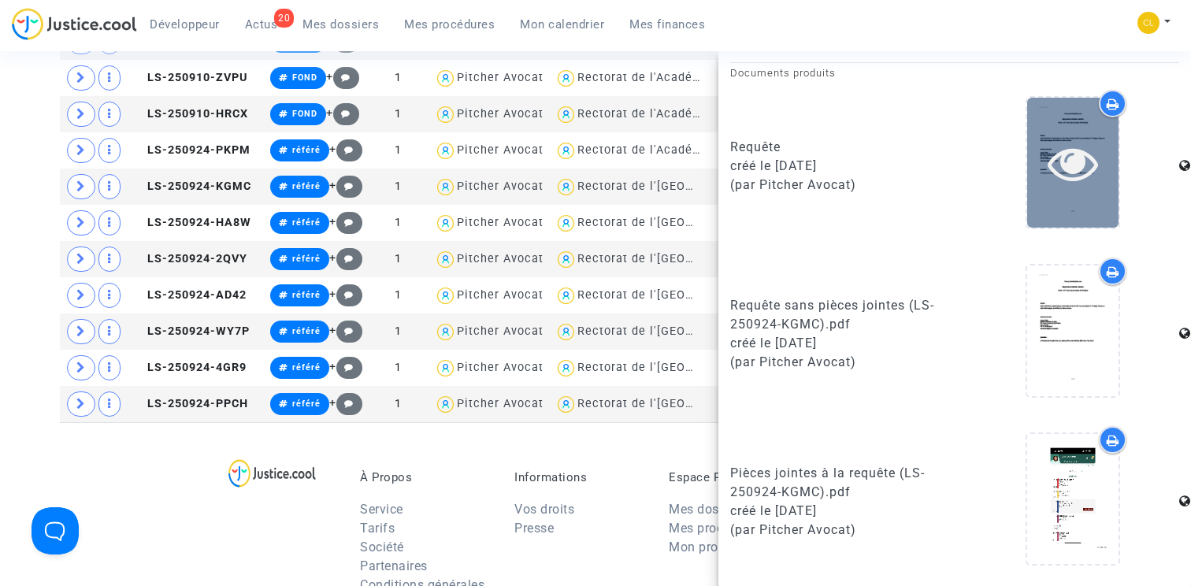
click at [1100, 174] on div at bounding box center [1073, 163] width 91 height 50
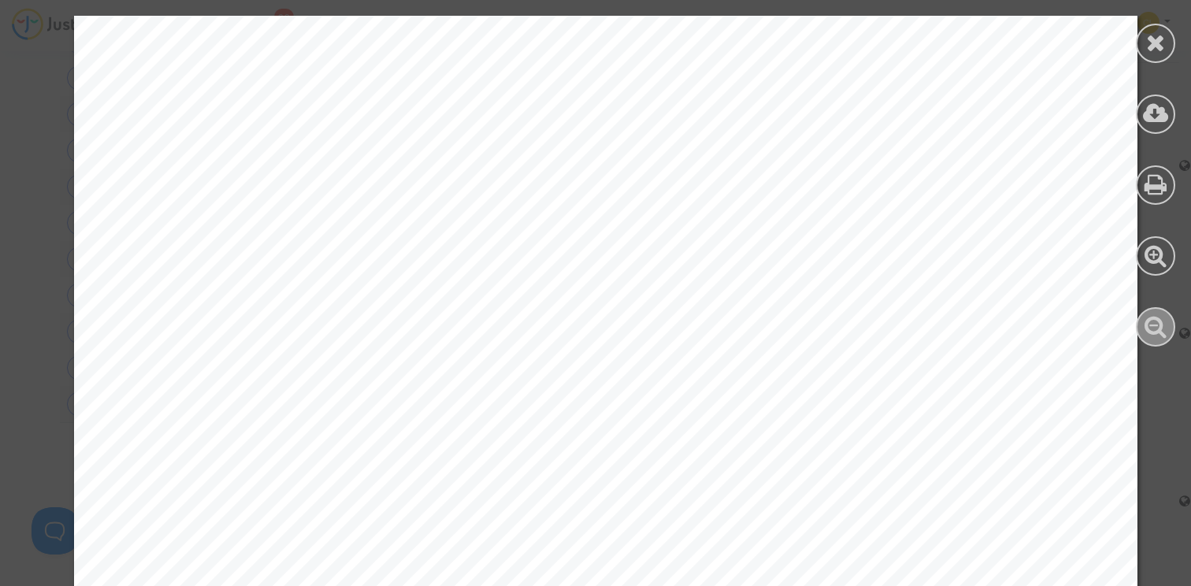
click at [1157, 328] on icon at bounding box center [1156, 326] width 23 height 24
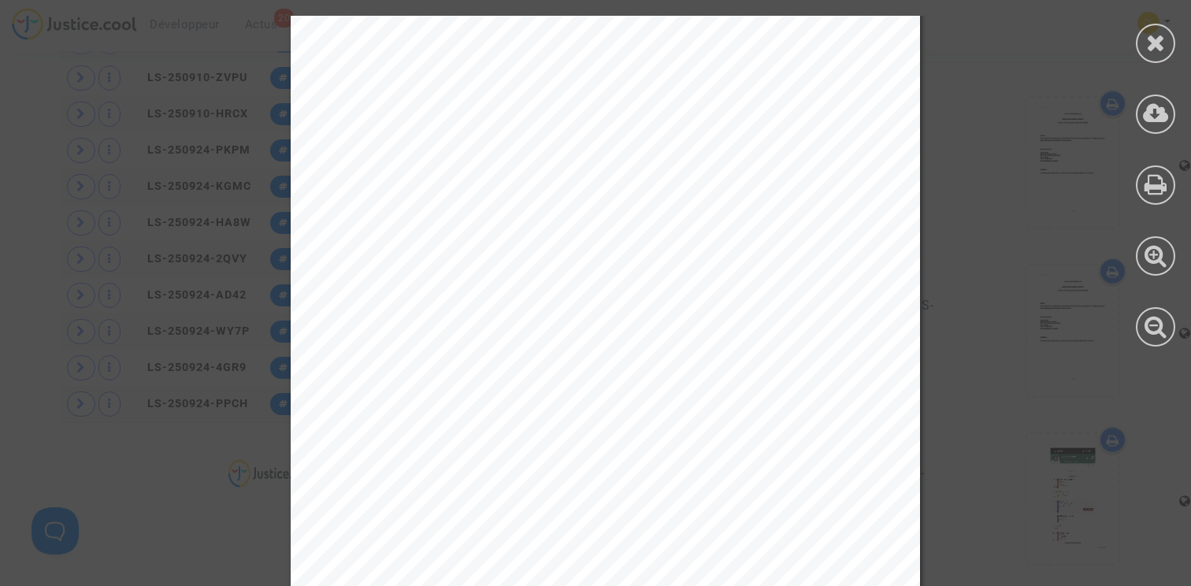
scroll to position [779, 0]
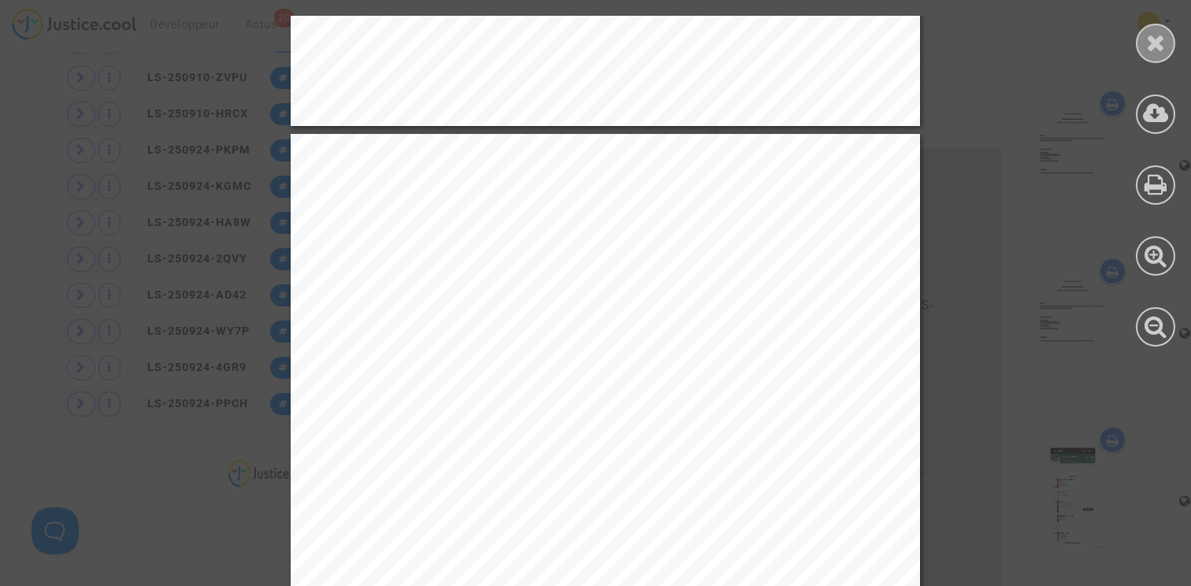
click at [1150, 44] on icon at bounding box center [1157, 43] width 20 height 24
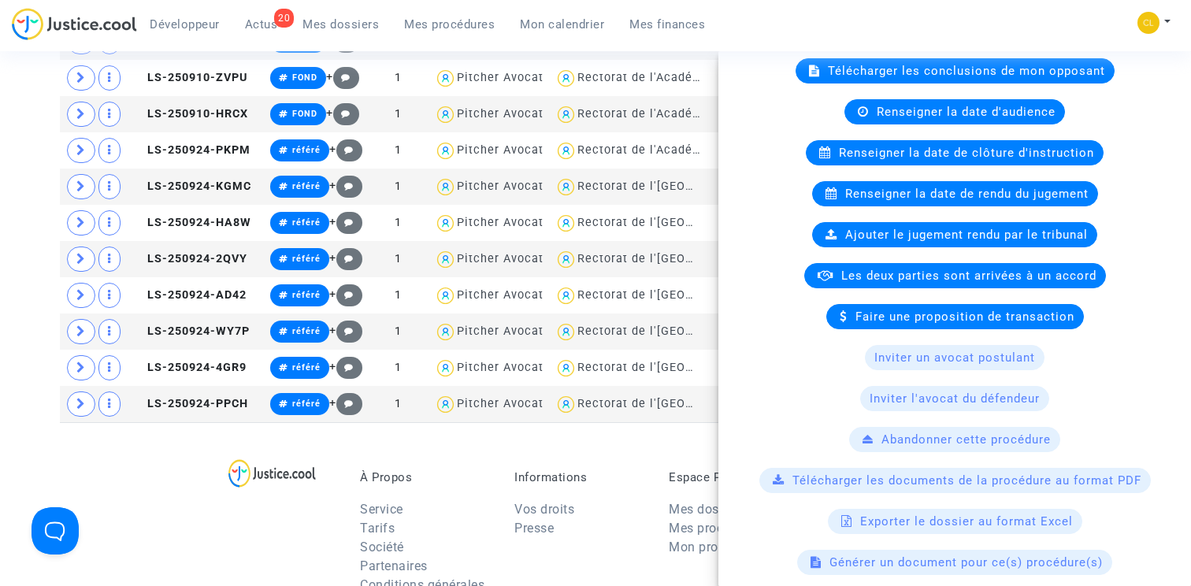
scroll to position [411, 0]
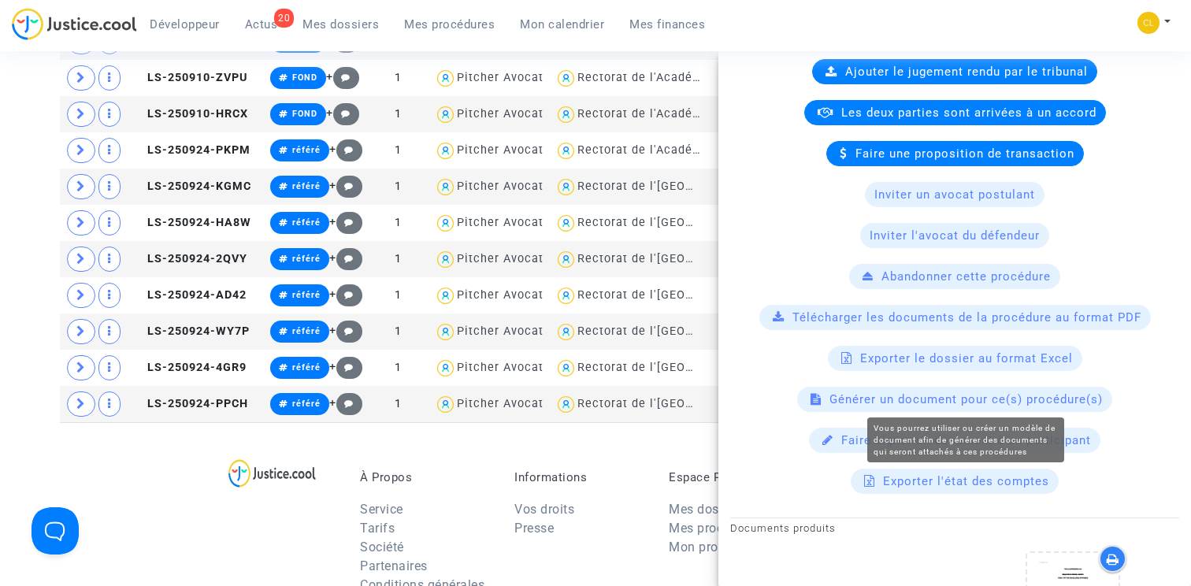
click at [931, 398] on span "Générer un document pour ce(s) procédure(s)" at bounding box center [966, 399] width 273 height 14
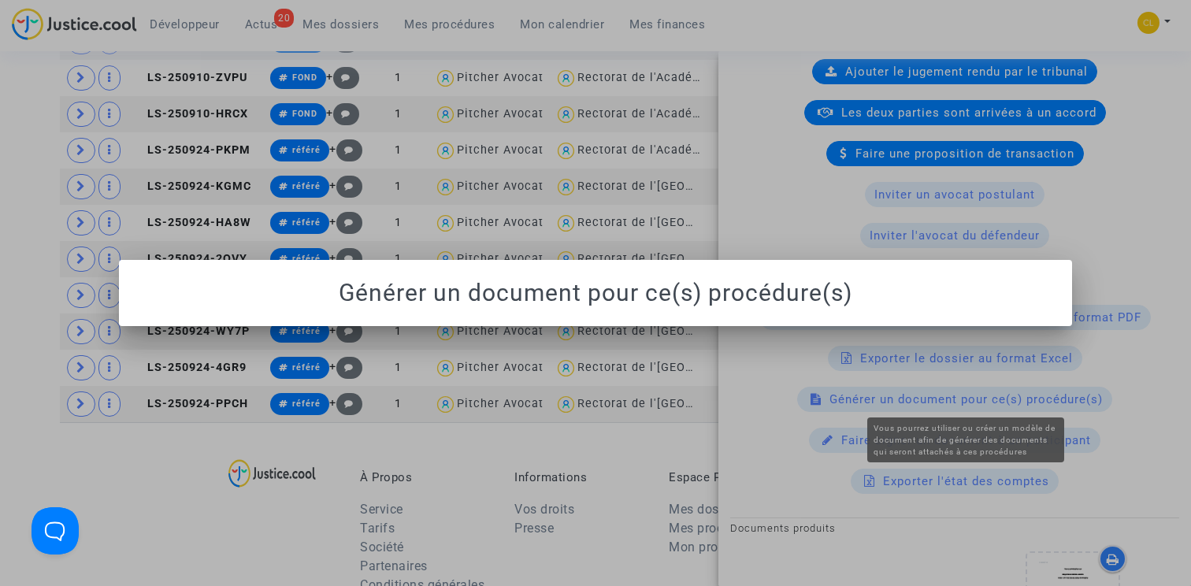
scroll to position [0, 0]
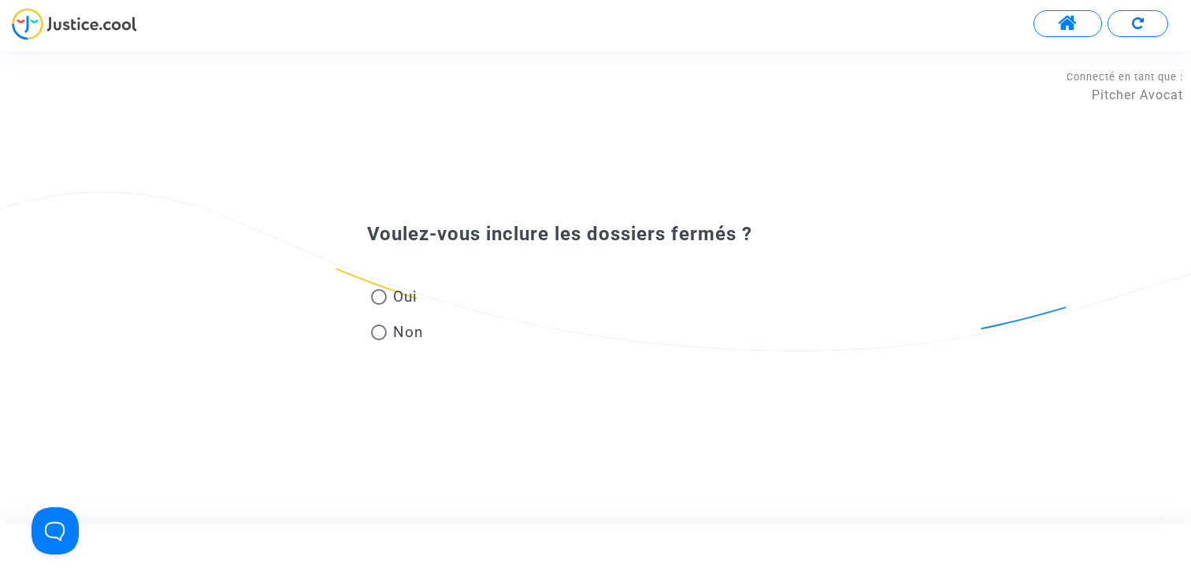
click at [366, 281] on div "Oui Non" at bounding box center [596, 300] width 536 height 106
click at [378, 290] on span at bounding box center [379, 297] width 16 height 16
click at [378, 305] on input "Oui" at bounding box center [378, 305] width 1 height 1
radio input "true"
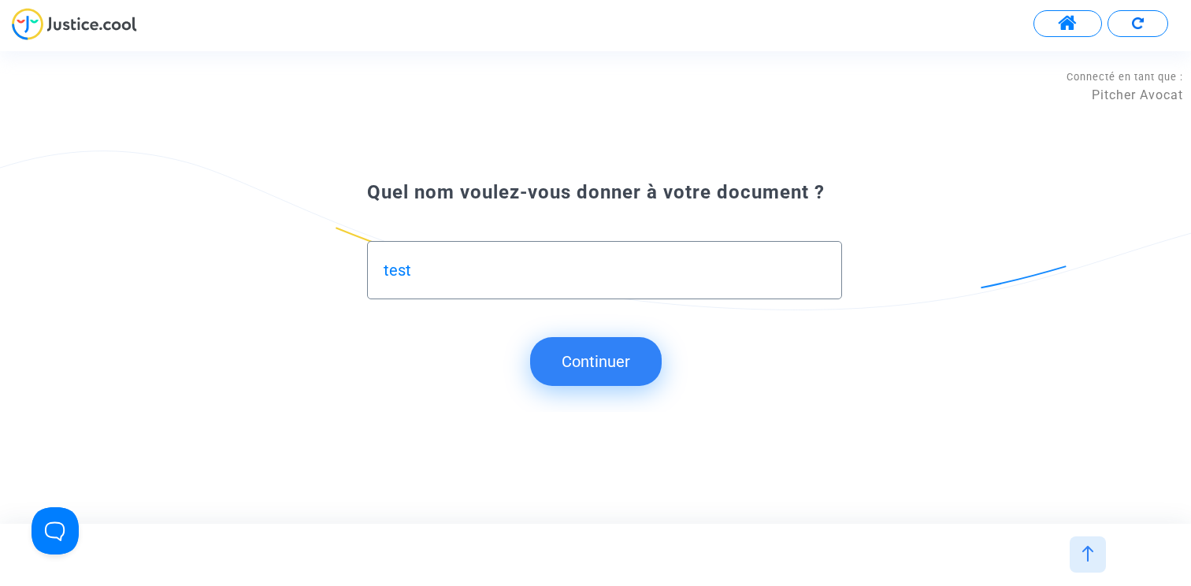
type input "test"
click at [596, 363] on button "Continuer" at bounding box center [596, 361] width 132 height 49
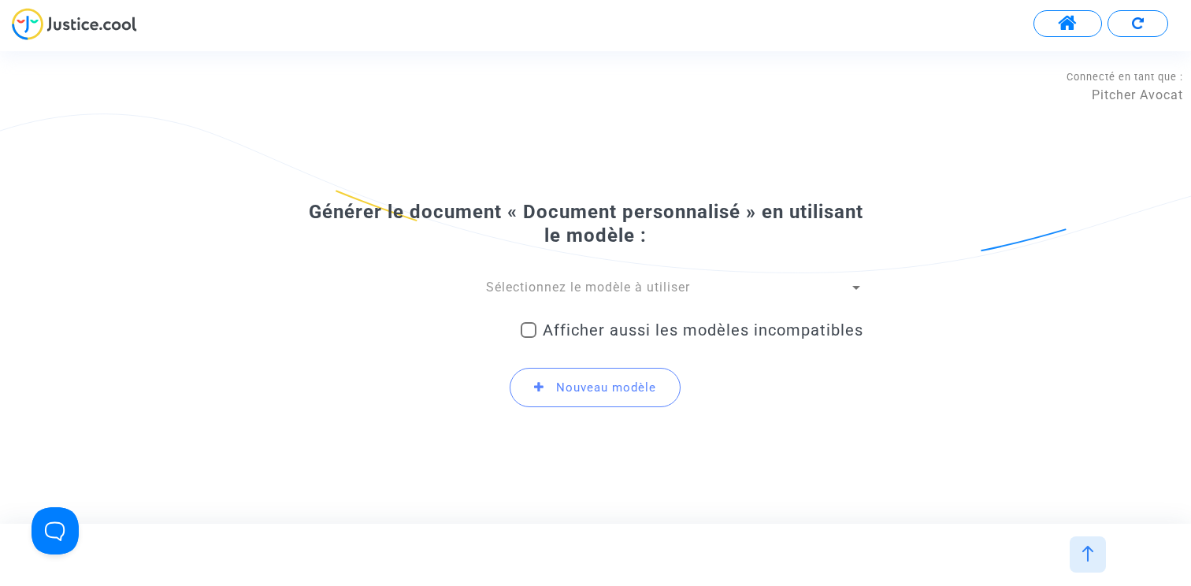
click at [550, 287] on span "Sélectionnez le modèle à utiliser" at bounding box center [588, 287] width 204 height 15
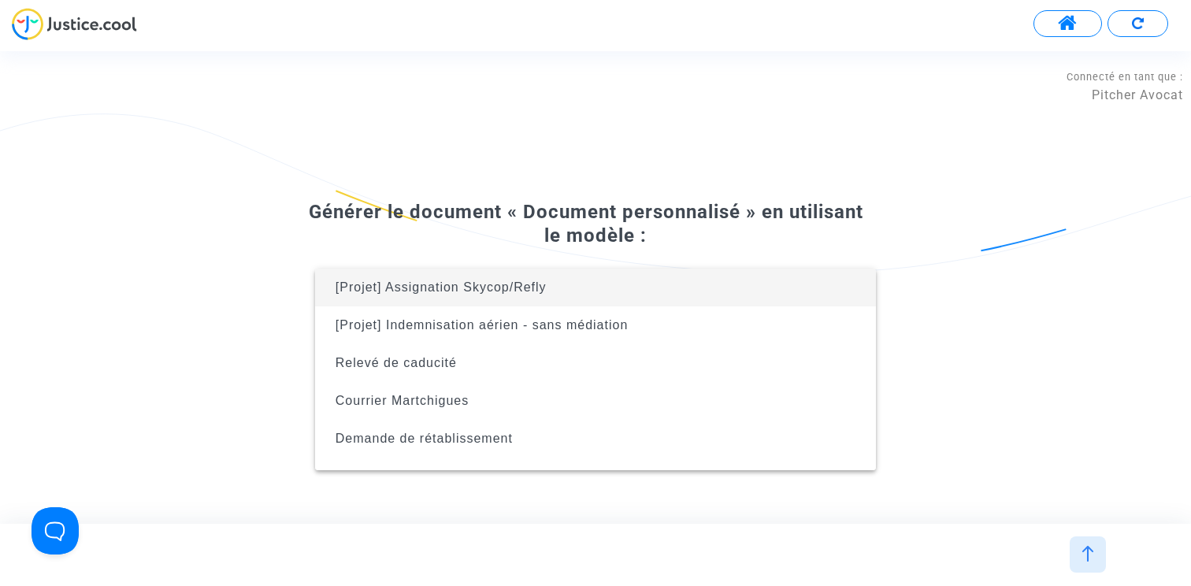
click at [583, 163] on div at bounding box center [595, 293] width 1191 height 586
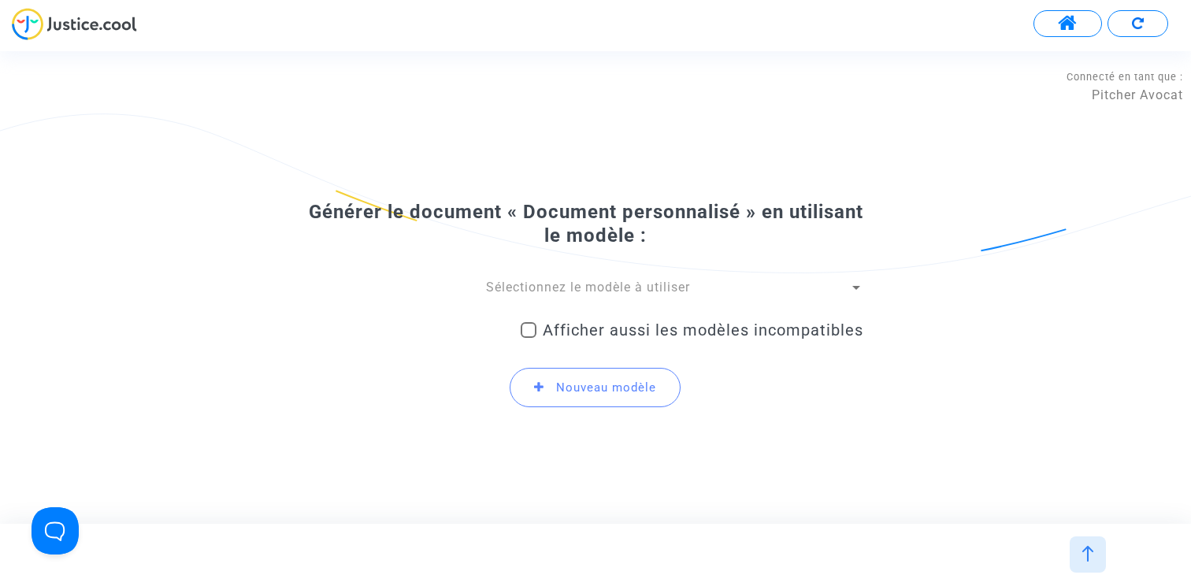
click at [589, 335] on span "Afficher aussi les modèles incompatibles" at bounding box center [703, 330] width 321 height 19
click at [529, 338] on input "Afficher aussi les modèles incompatibles" at bounding box center [528, 338] width 1 height 1
checkbox input "true"
click at [589, 289] on span "Sélectionnez le modèle à utiliser" at bounding box center [588, 287] width 204 height 15
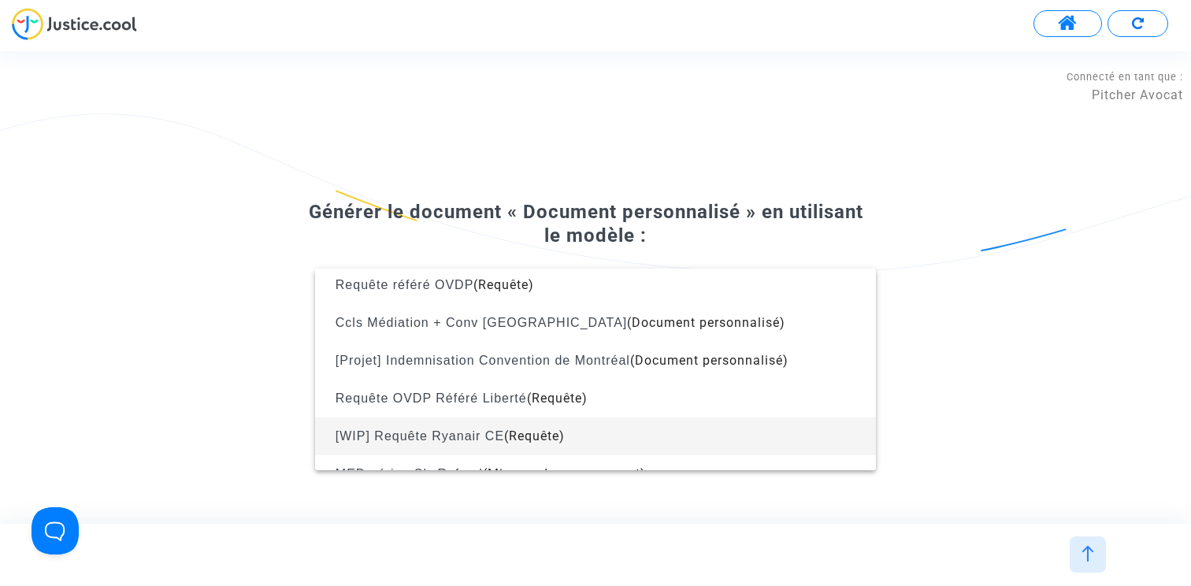
scroll to position [1962, 0]
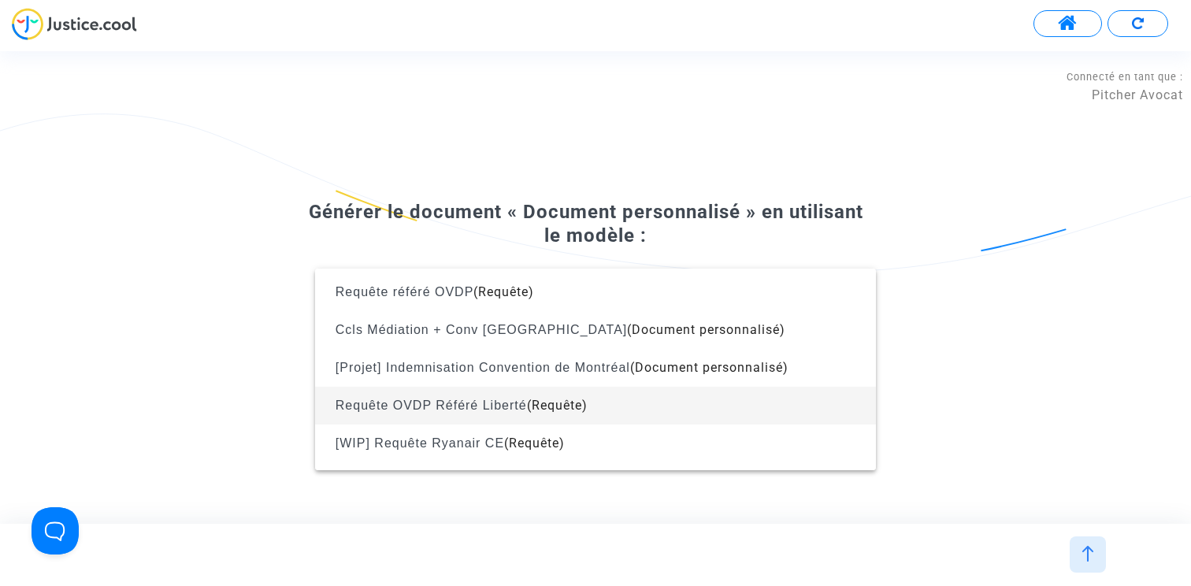
click at [567, 394] on span "Requête OVDP Référé Liberté (Requête)" at bounding box center [596, 406] width 536 height 38
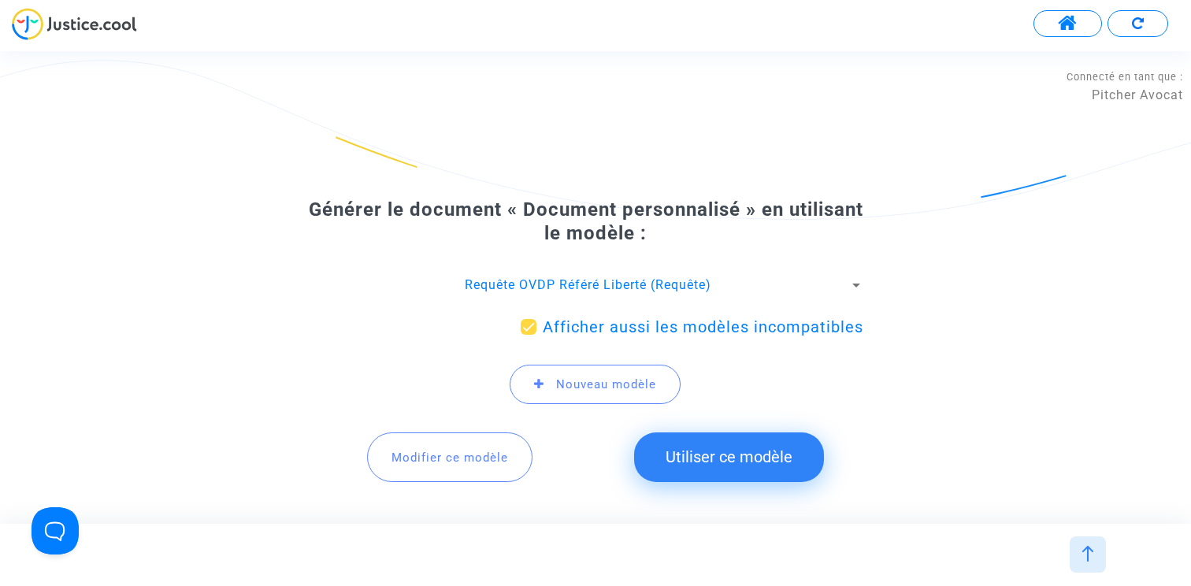
click at [719, 452] on button "Utiliser ce modèle" at bounding box center [729, 457] width 190 height 49
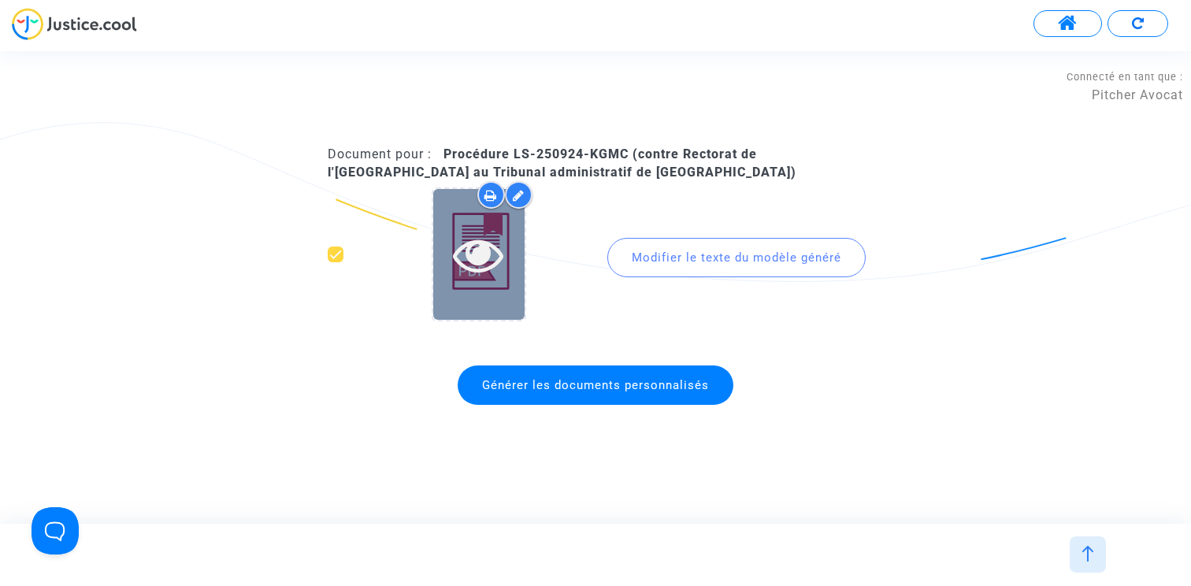
click at [477, 254] on icon at bounding box center [478, 254] width 51 height 50
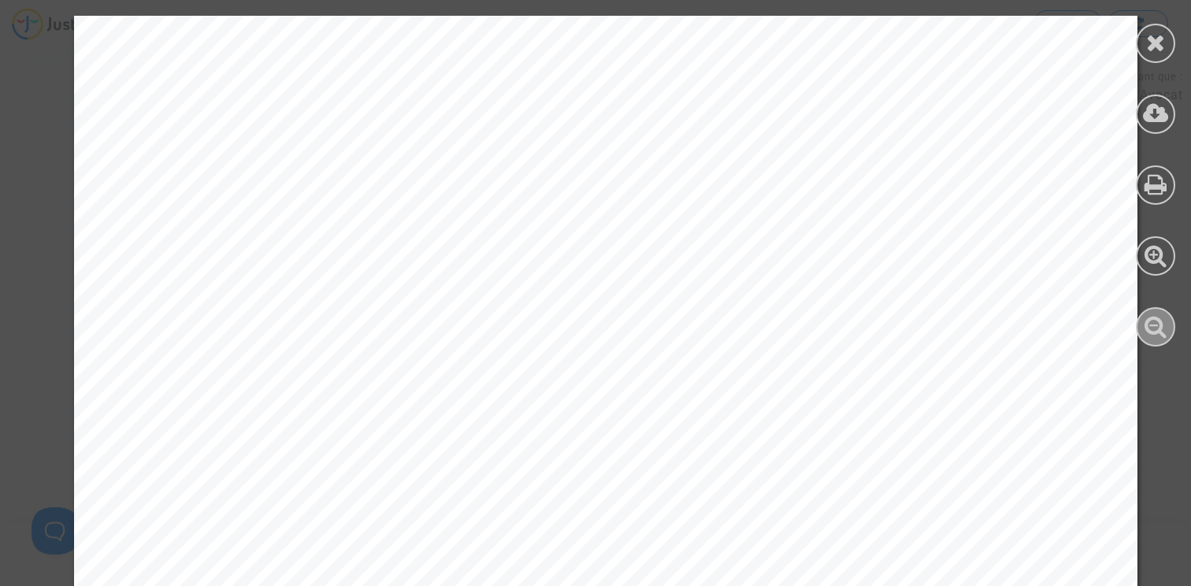
click at [1162, 344] on div at bounding box center [1155, 326] width 39 height 39
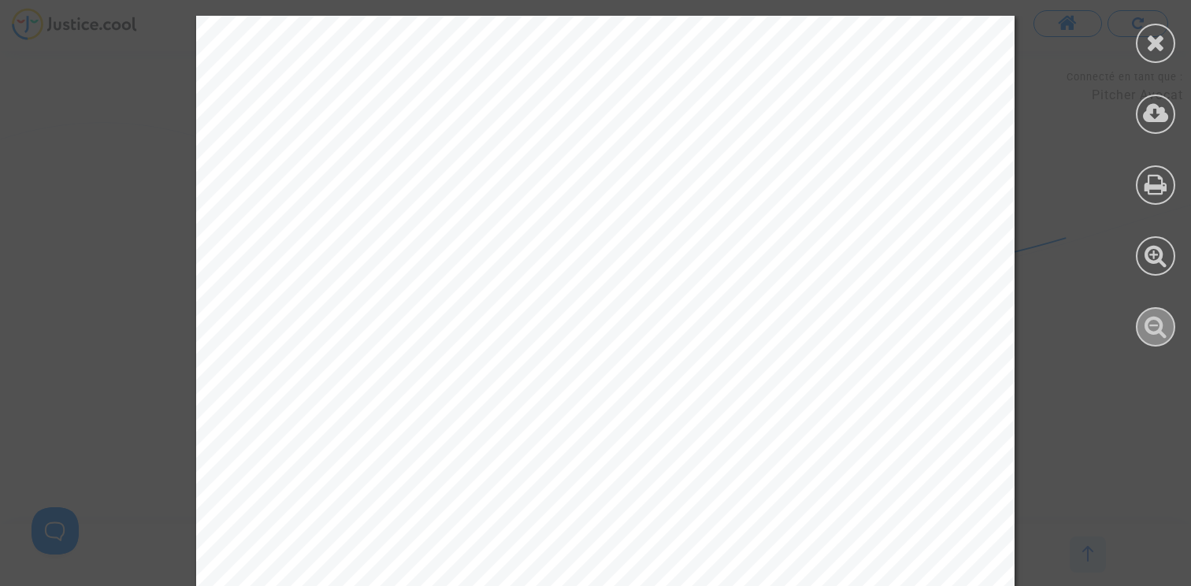
click at [1162, 344] on div at bounding box center [1155, 326] width 39 height 39
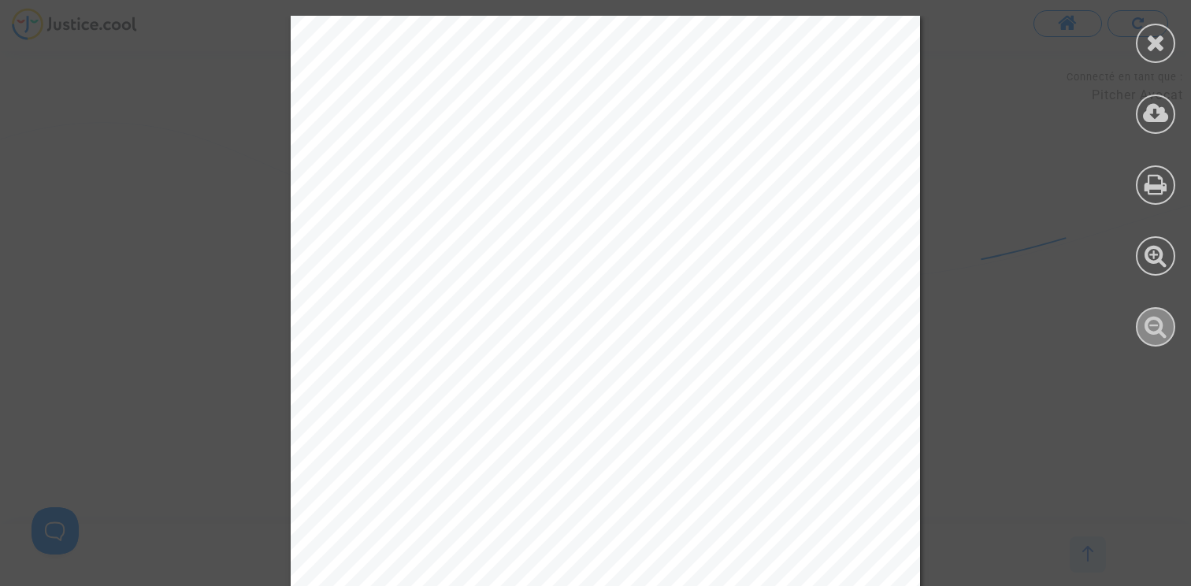
click at [1162, 344] on div at bounding box center [1155, 326] width 39 height 39
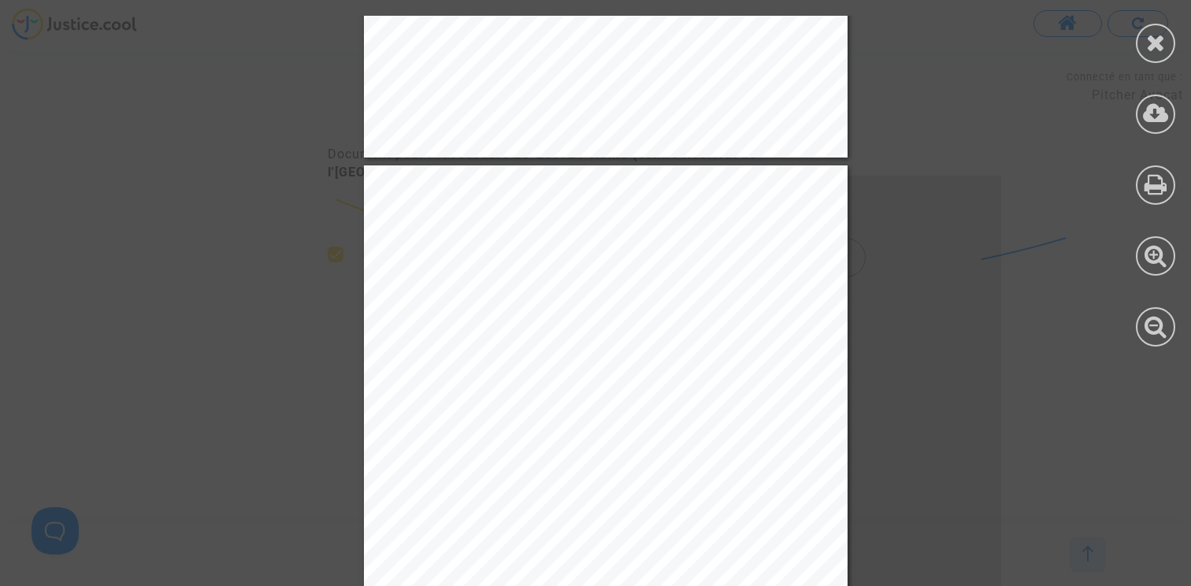
scroll to position [748, 0]
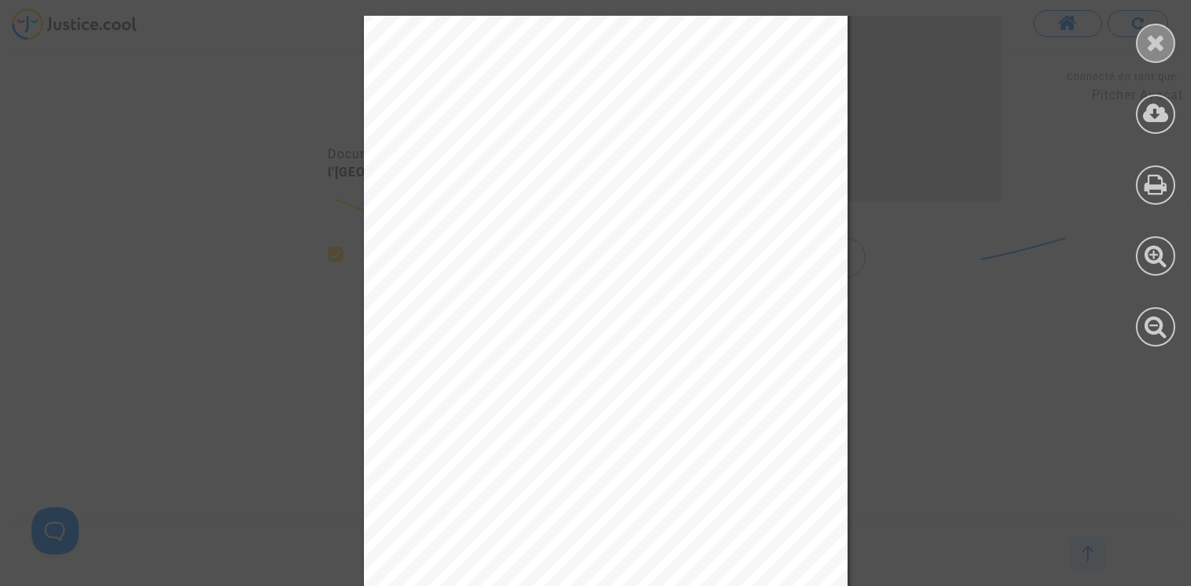
click at [1154, 36] on icon at bounding box center [1157, 43] width 20 height 24
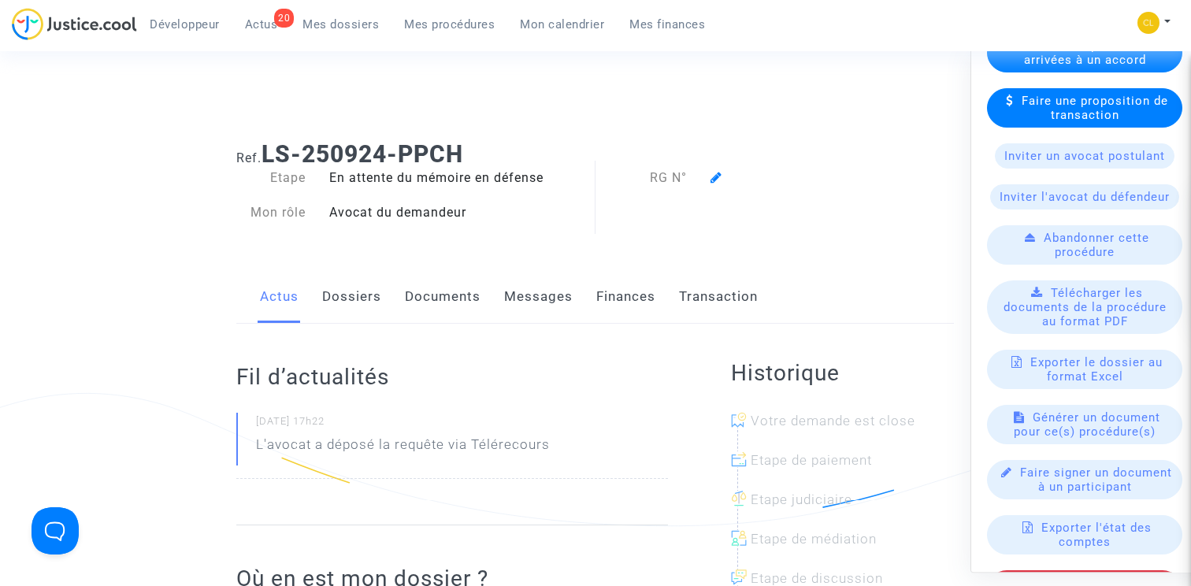
scroll to position [557, 0]
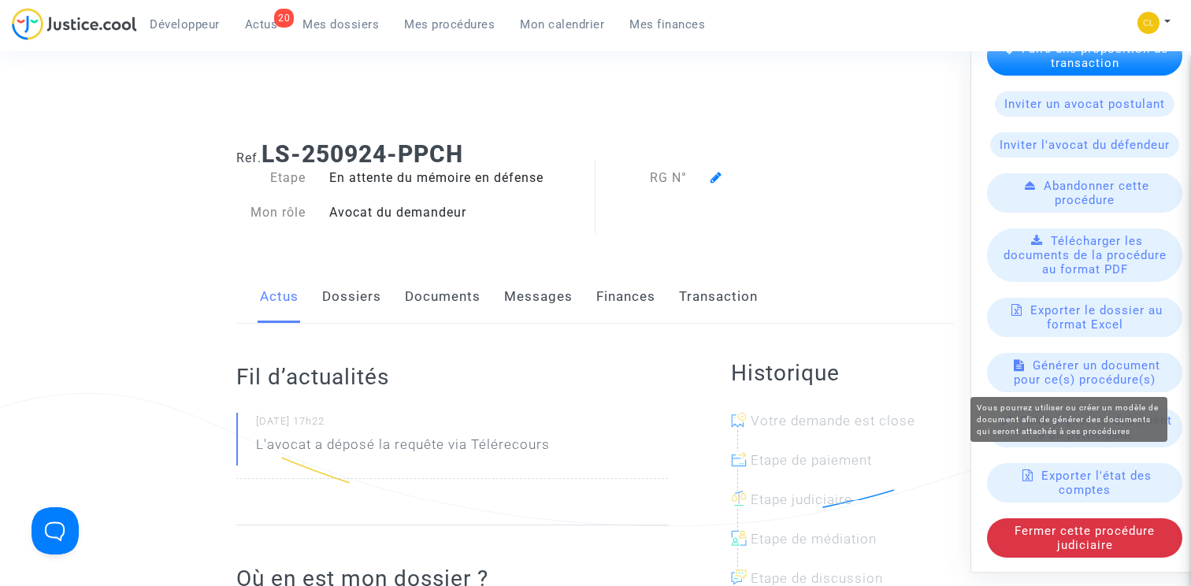
click at [1118, 374] on span "Générer un document pour ce(s) procédure(s)" at bounding box center [1087, 373] width 147 height 28
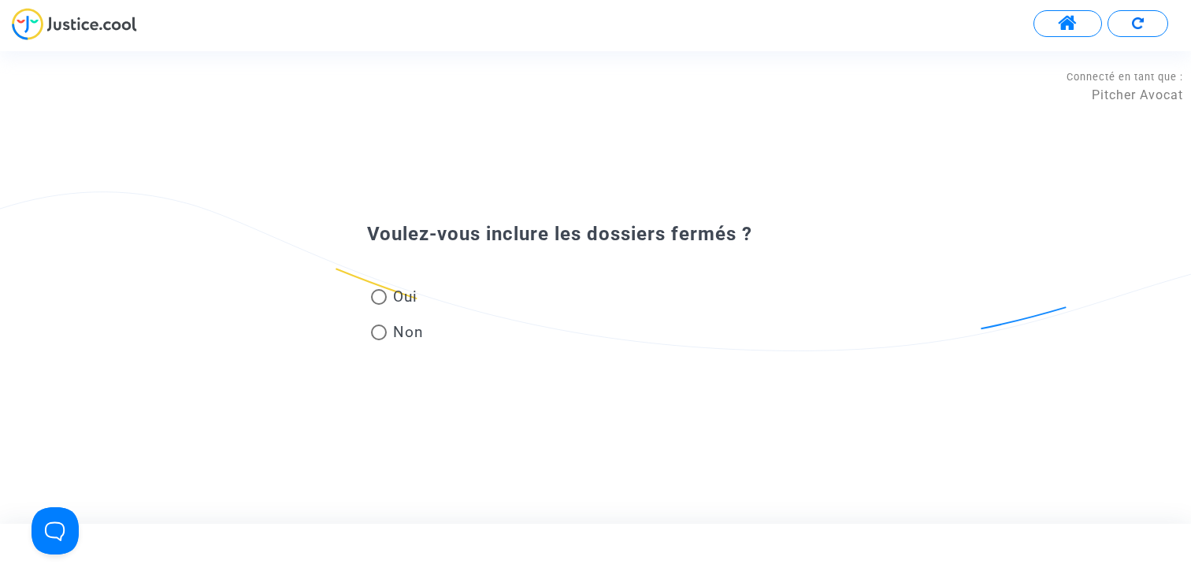
click at [392, 296] on span "Oui" at bounding box center [402, 296] width 31 height 21
click at [379, 305] on input "Oui" at bounding box center [378, 305] width 1 height 1
radio input "true"
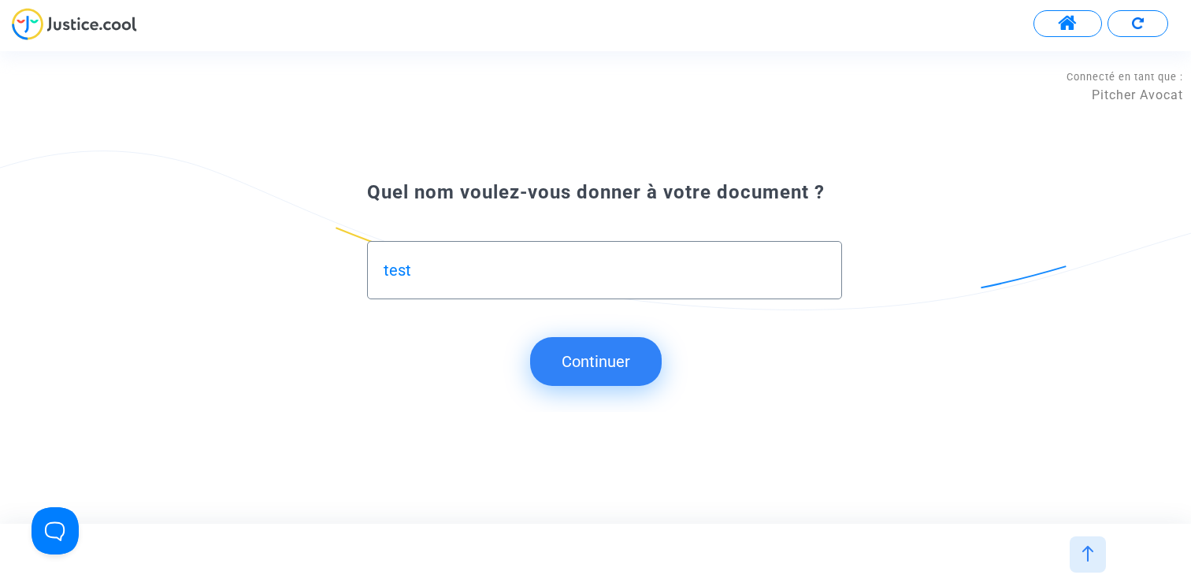
type input "test"
click at [595, 360] on button "Continuer" at bounding box center [596, 361] width 132 height 49
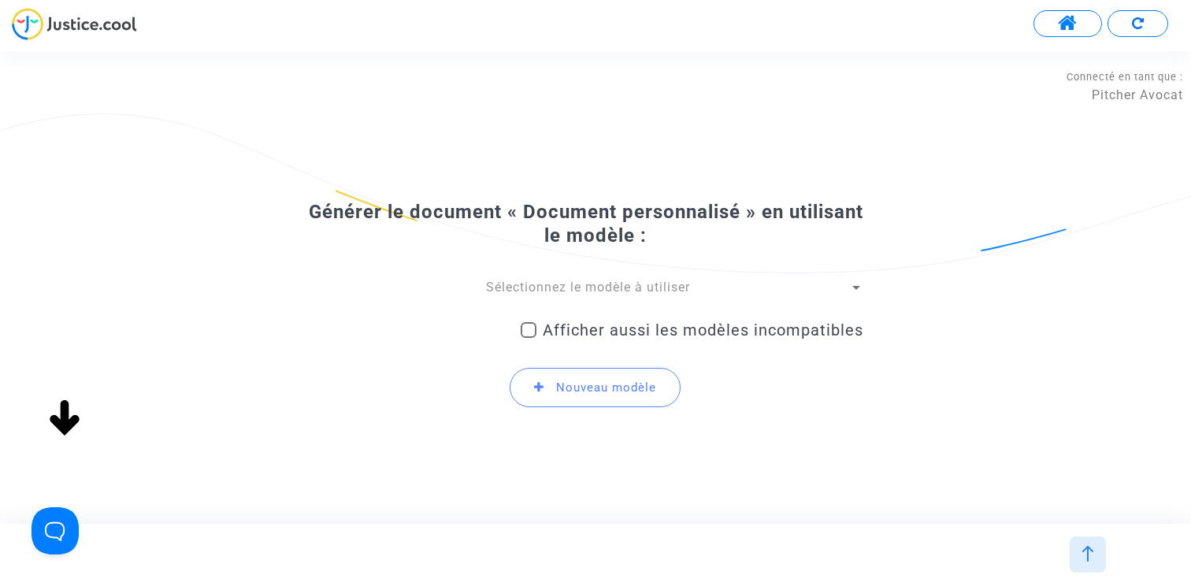
click at [581, 284] on span "Sélectionnez le modèle à utiliser" at bounding box center [588, 287] width 204 height 15
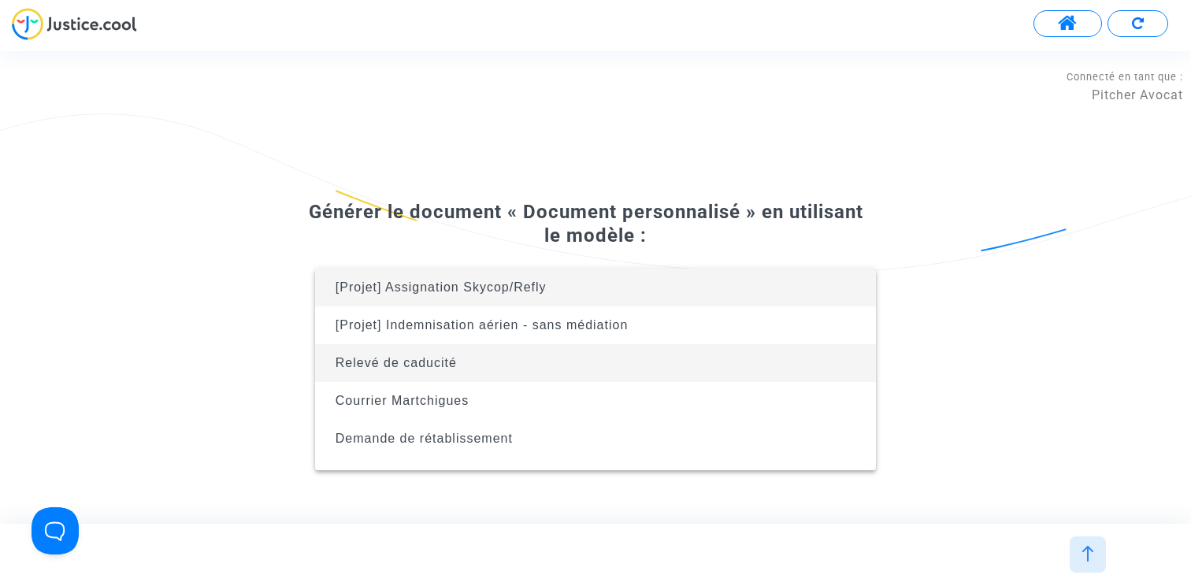
scroll to position [101, 0]
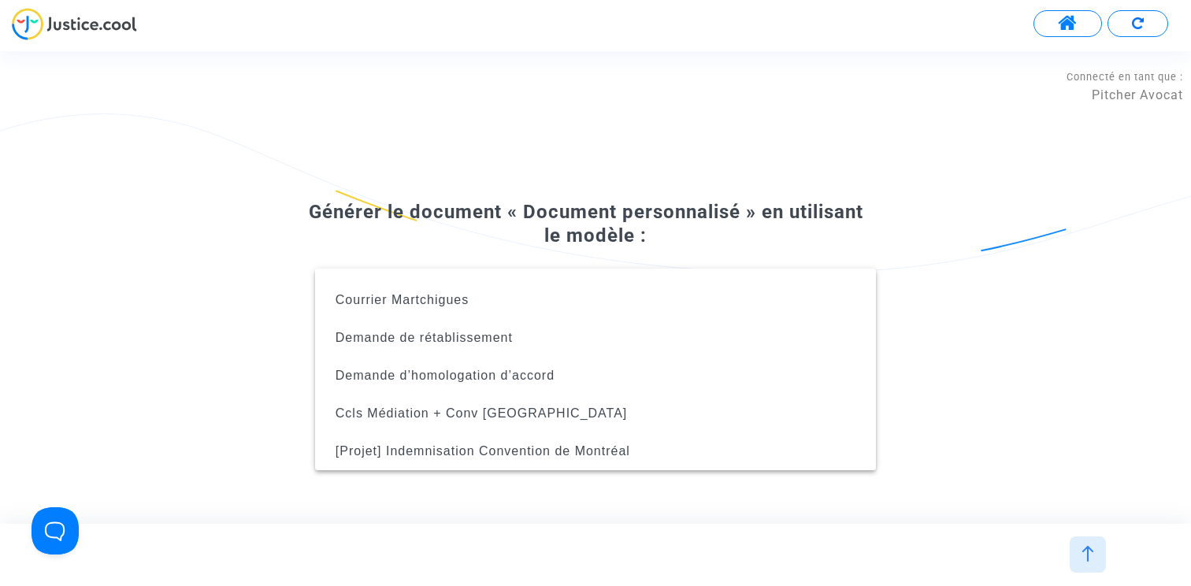
click at [602, 173] on div at bounding box center [595, 293] width 1191 height 586
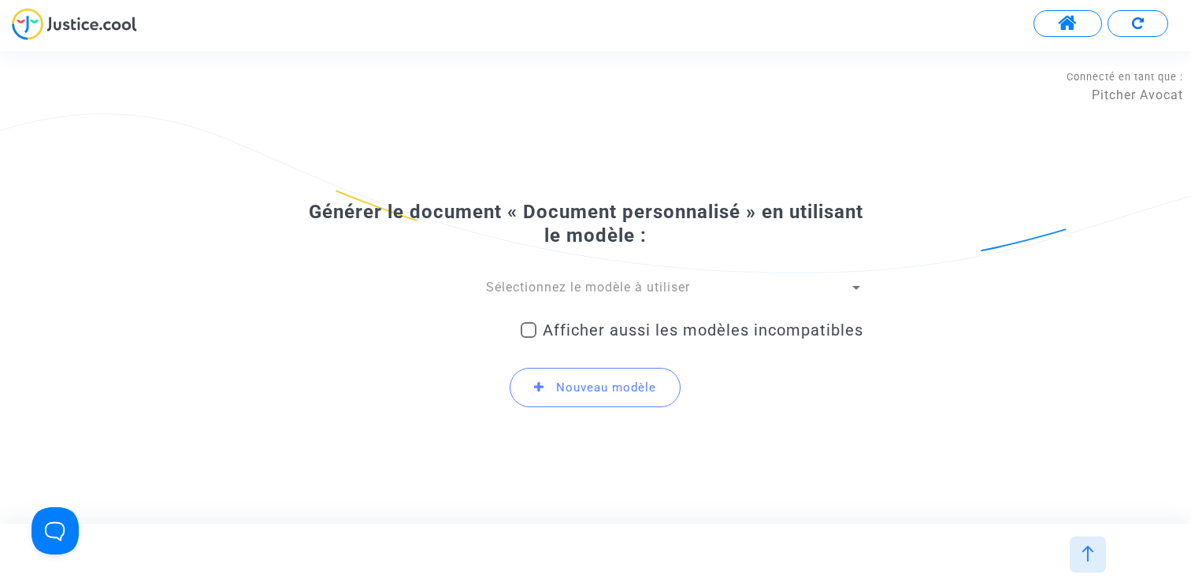
click at [606, 333] on span "Afficher aussi les modèles incompatibles" at bounding box center [703, 330] width 321 height 19
click at [529, 338] on input "Afficher aussi les modèles incompatibles" at bounding box center [528, 338] width 1 height 1
checkbox input "true"
click at [563, 295] on span "Sélectionnez le modèle à utiliser" at bounding box center [588, 287] width 204 height 15
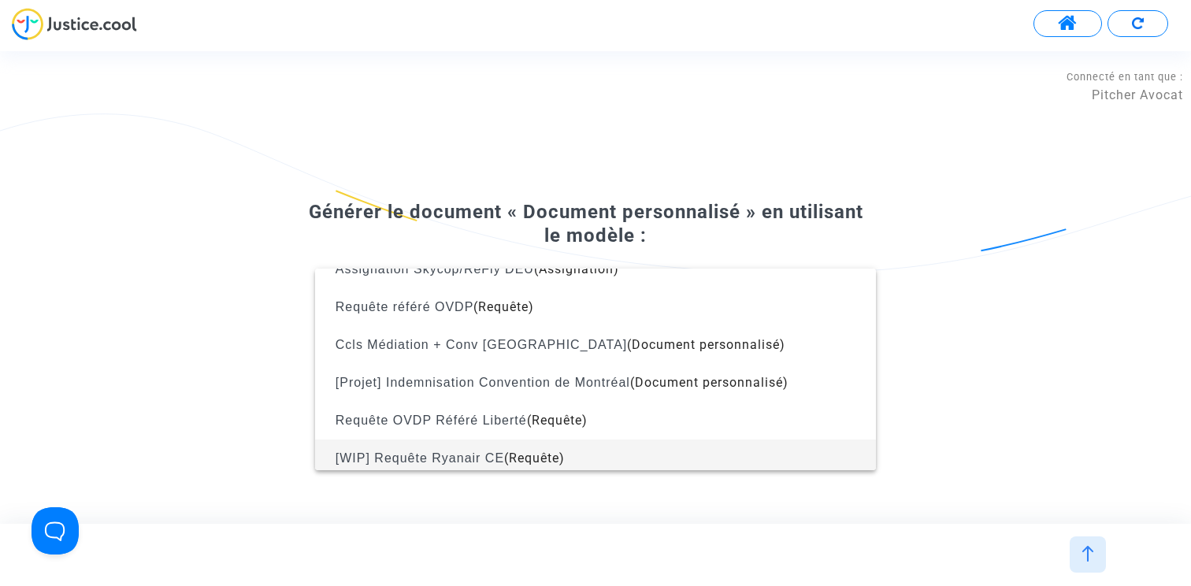
scroll to position [1937, 0]
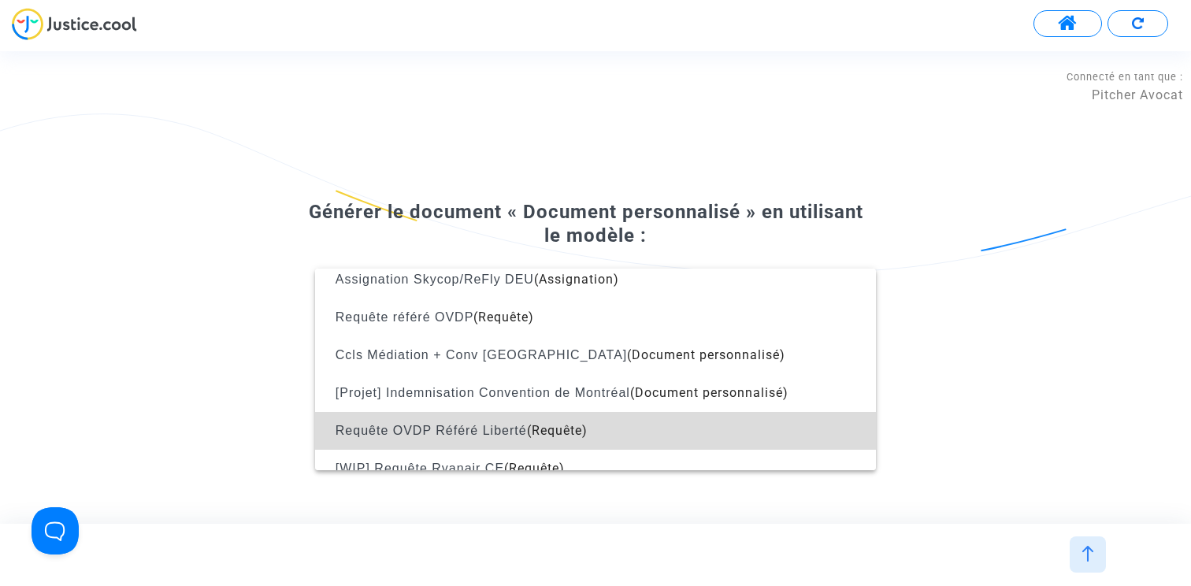
click at [556, 415] on span "Requête OVDP Référé Liberté (Requête)" at bounding box center [596, 431] width 536 height 38
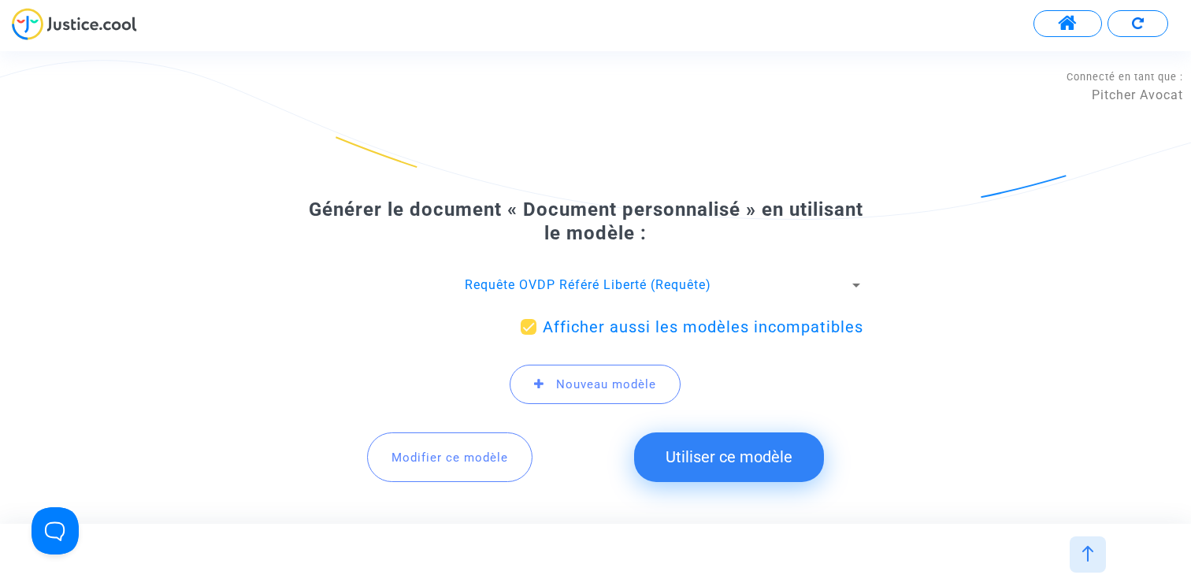
click at [447, 451] on span "Modifier ce modèle" at bounding box center [450, 458] width 117 height 14
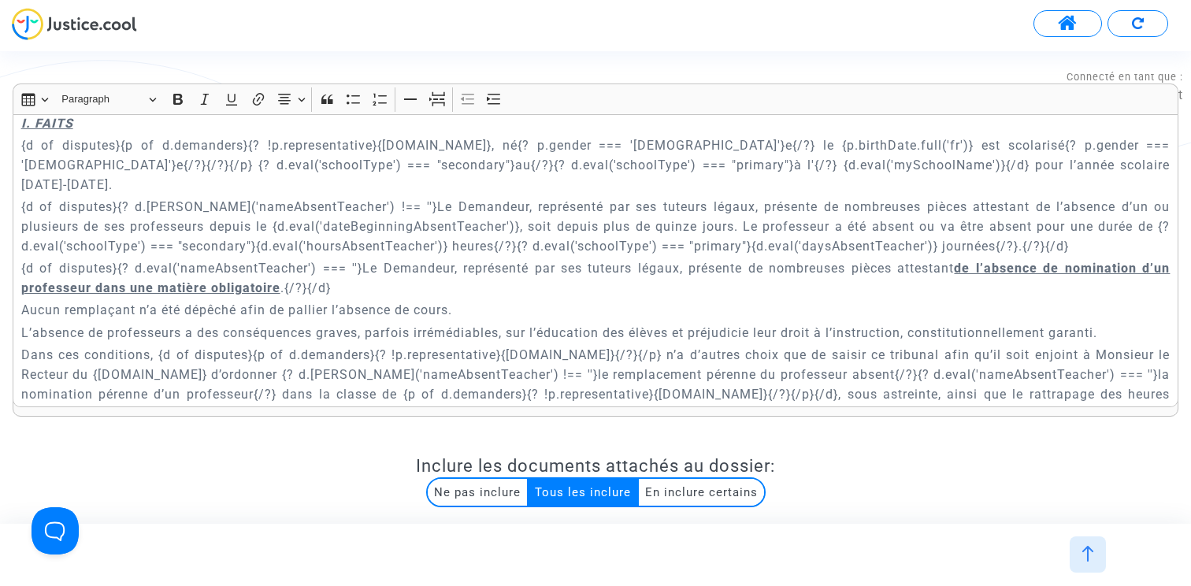
scroll to position [760, 0]
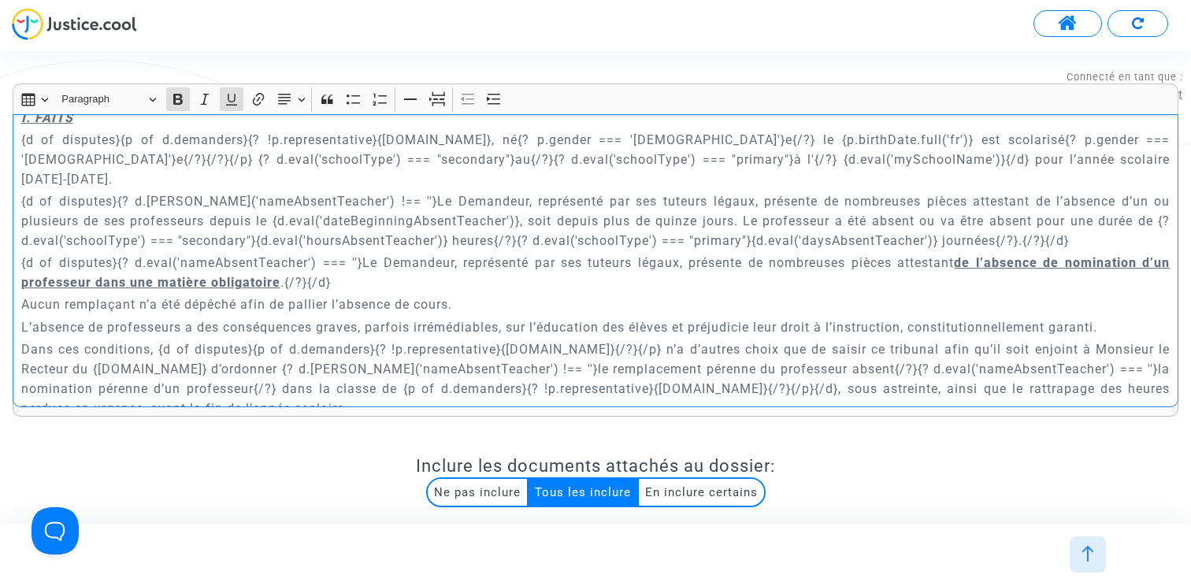
click at [273, 262] on u "de l’absence de nomination d’un professeur dans une matière obligatoire" at bounding box center [596, 272] width 1150 height 35
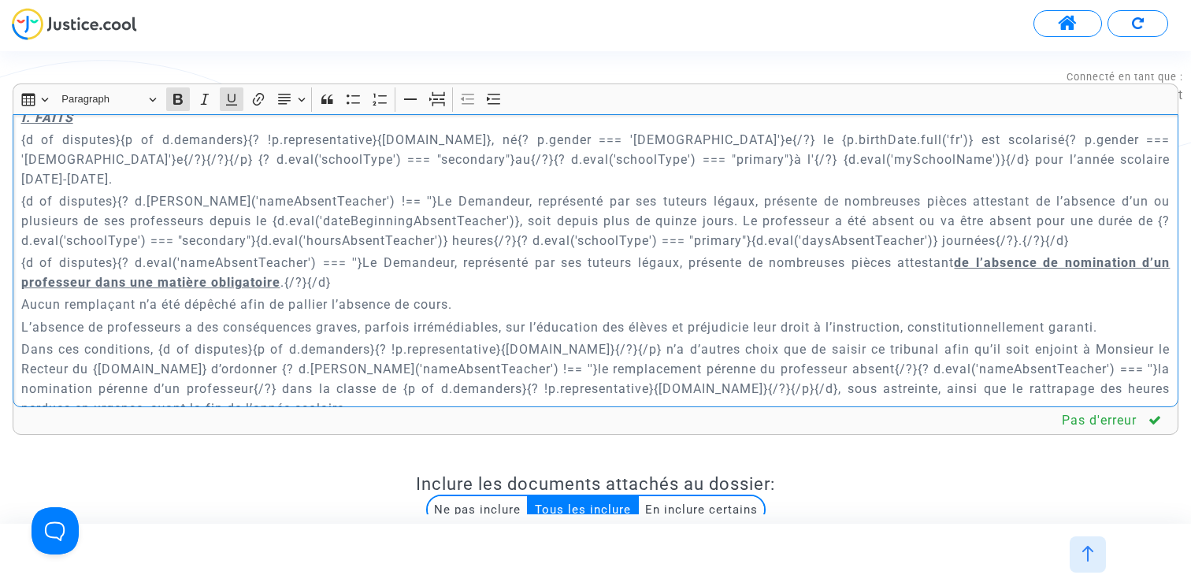
click at [257, 222] on p "{d of disputes}{? d.eval('nameAbsentTeacher') !== ''}Le Demandeur, représenté p…" at bounding box center [596, 220] width 1150 height 59
click at [690, 318] on p "L’absence de professeurs a des conséquences graves, parfois irrémédiables, sur …" at bounding box center [596, 328] width 1150 height 20
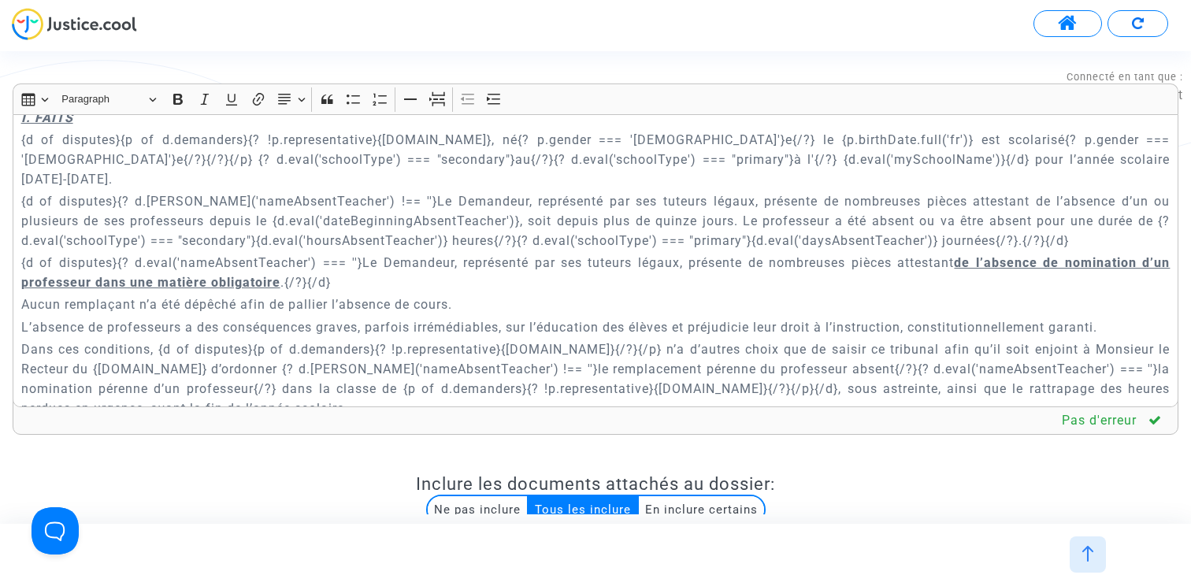
scroll to position [3071, 0]
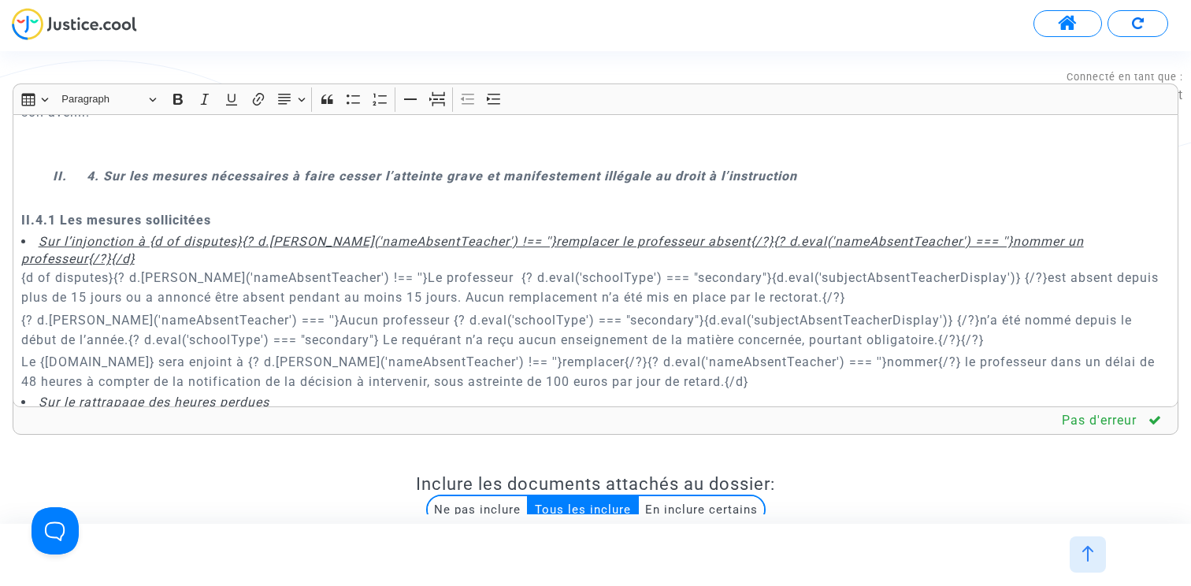
click at [444, 268] on p "{d of disputes}{? d.eval('nameAbsentTeacher') !== ''}Le professeur {? d.eval('s…" at bounding box center [596, 287] width 1150 height 39
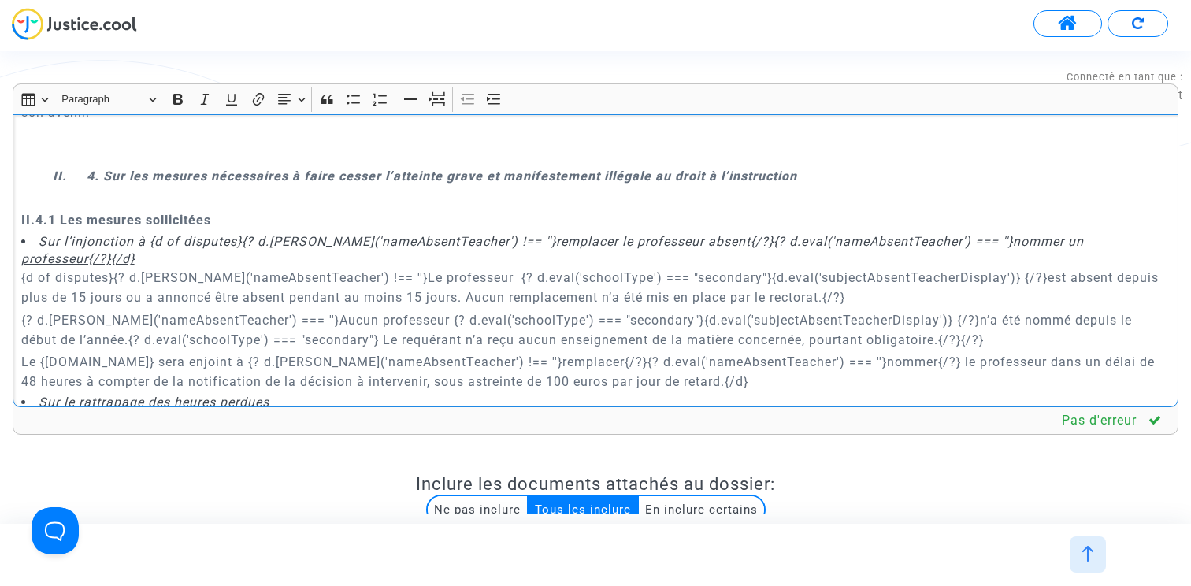
click at [950, 268] on p "{d of disputes}{? d.eval('nameAbsentTeacher') !== ''}Le professeur {? d.eval('s…" at bounding box center [596, 287] width 1150 height 39
copy p "{? d.eval('schoolType') === "secondary"}{d.eval('subjectAbsentTeacherDisplay')}"
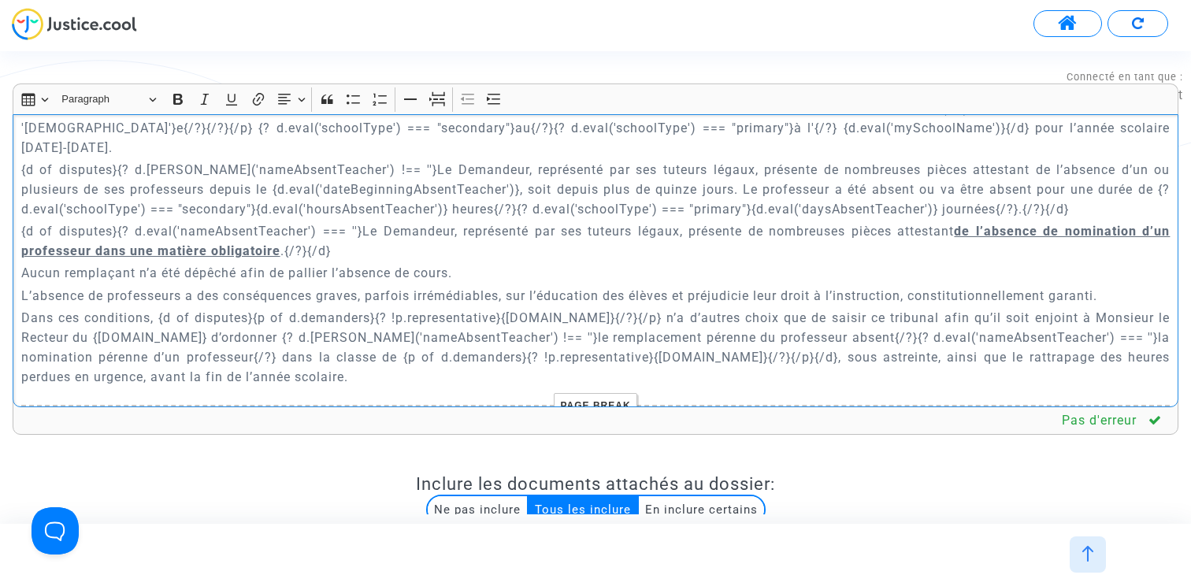
scroll to position [794, 0]
click at [278, 227] on p "{d of disputes}{? d.eval('nameAbsentTeacher') === ''}Le Demandeur, représenté p…" at bounding box center [596, 237] width 1150 height 39
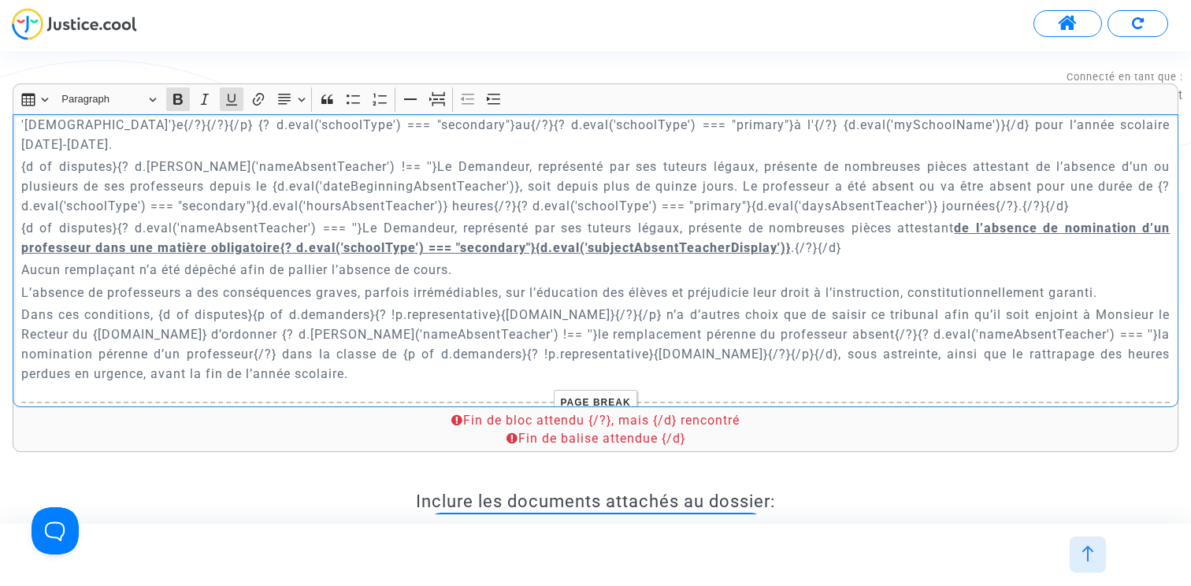
click at [280, 226] on u "de l’absence de nomination d’un professeur dans une matière obligatoire{? d.eva…" at bounding box center [596, 238] width 1150 height 35
drag, startPoint x: 280, startPoint y: 230, endPoint x: 540, endPoint y: 237, distance: 260.1
click at [540, 237] on p "{d of disputes}{? d.eval('nameAbsentTeacher') === ''}Le Demandeur, représenté p…" at bounding box center [596, 237] width 1150 height 39
click at [789, 226] on u "de l’absence de nomination d’un professeur dans une matière obligatoire{? d.eva…" at bounding box center [596, 238] width 1150 height 35
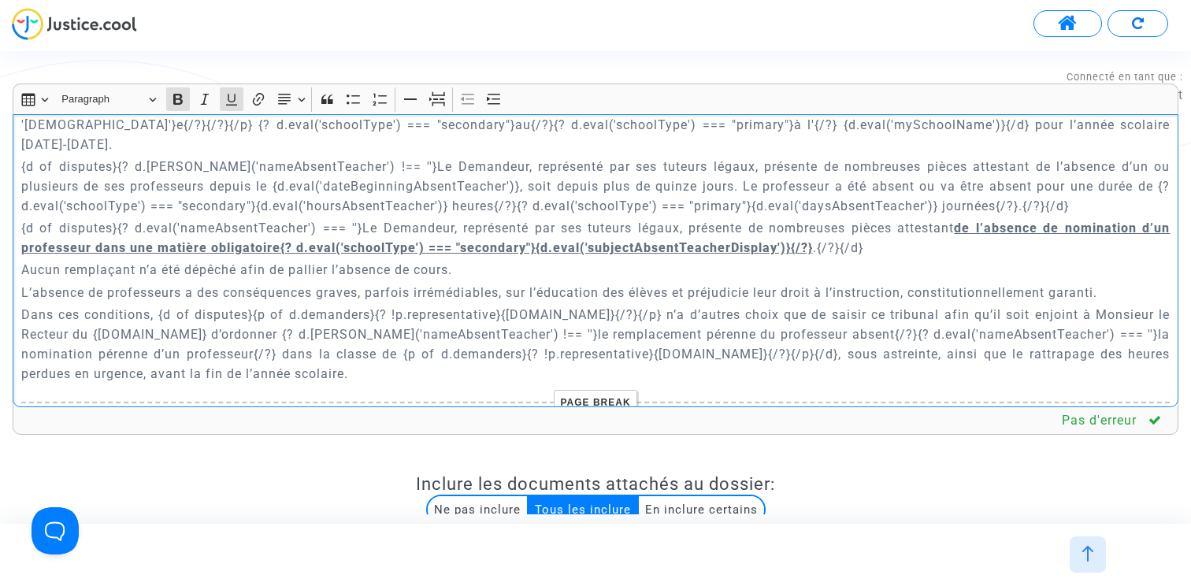
click at [533, 228] on u "de l’absence de nomination d’un professeur dans une matière obligatoire{? d.eva…" at bounding box center [596, 238] width 1150 height 35
click at [946, 229] on u "de l’absence de nomination d’un professeur dans une matière obligatoire{? d.eva…" at bounding box center [596, 238] width 1150 height 35
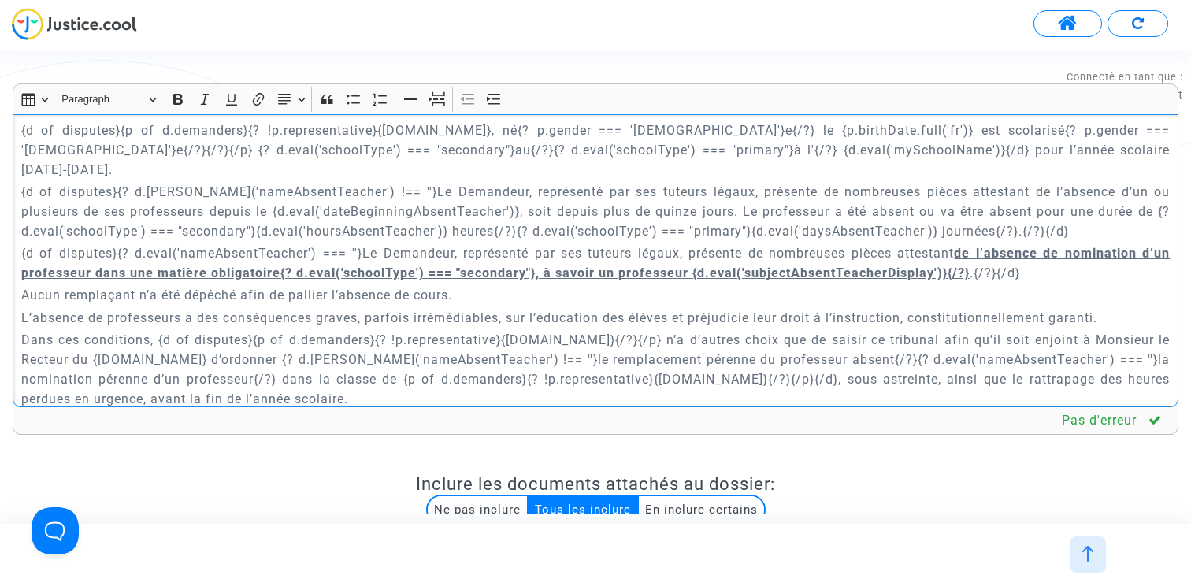
scroll to position [750, 0]
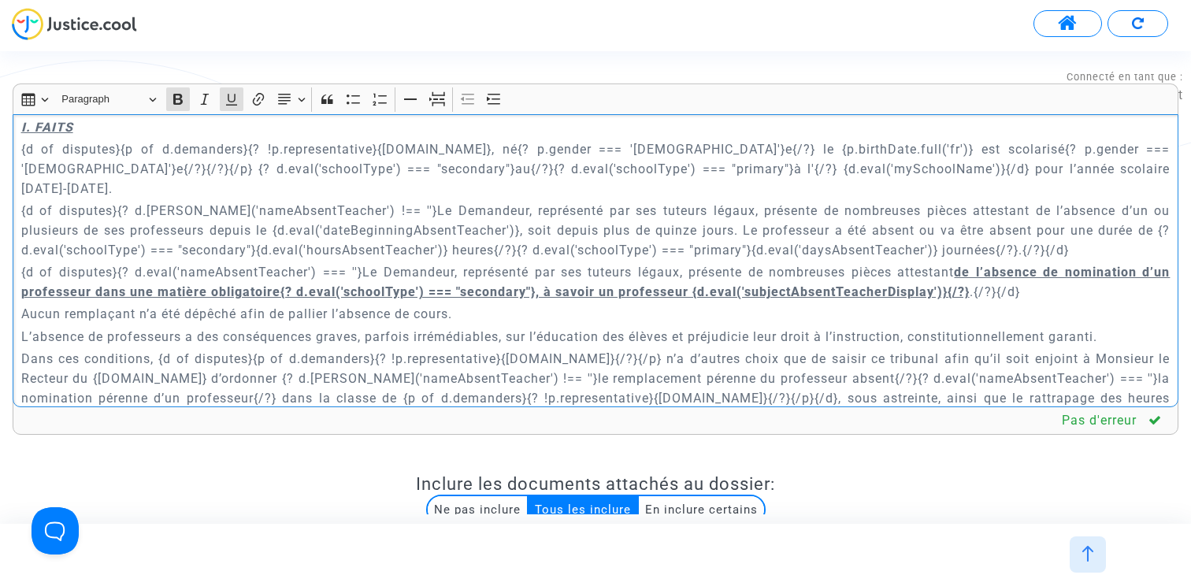
click at [281, 271] on u "de l’absence de nomination d’un professeur dans une matière obligatoire{? d.eva…" at bounding box center [596, 282] width 1150 height 35
click at [968, 269] on p "{d of disputes}{? d.eval('nameAbsentTeacher') === ''}Le Demandeur, représenté p…" at bounding box center [596, 281] width 1150 height 39
copy u "{? d.eval('schoolType') === "secondary"}, à savoir un professeur {d.eval('subje…"
click at [798, 210] on p "{d of disputes}{? d.eval('nameAbsentTeacher') !== ''}Le Demandeur, représenté p…" at bounding box center [596, 230] width 1150 height 59
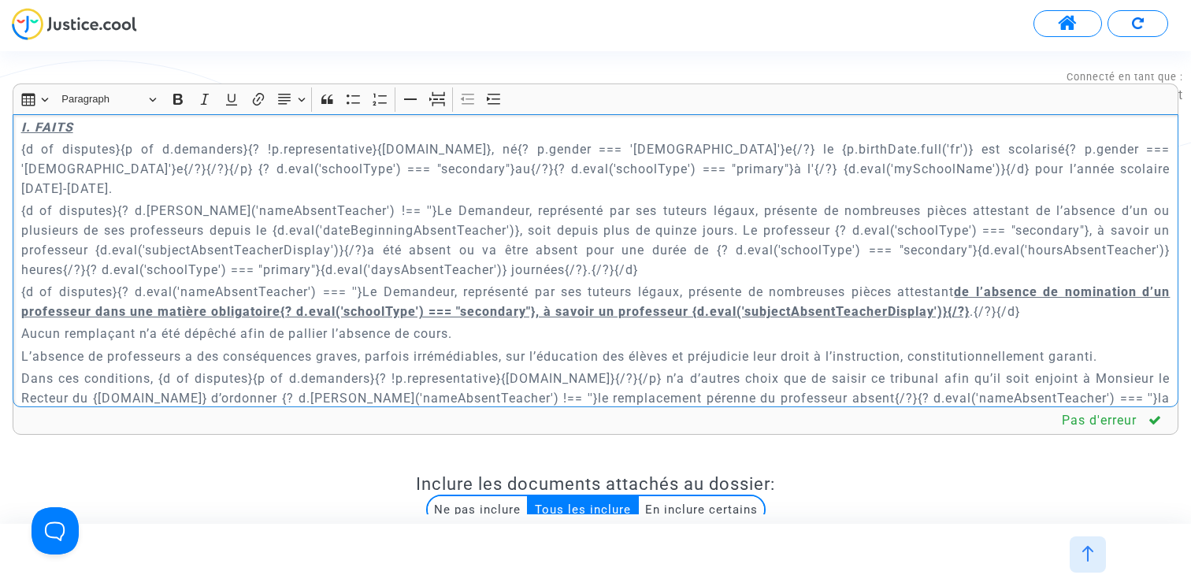
drag, startPoint x: 1017, startPoint y: 210, endPoint x: 1180, endPoint y: 210, distance: 163.1
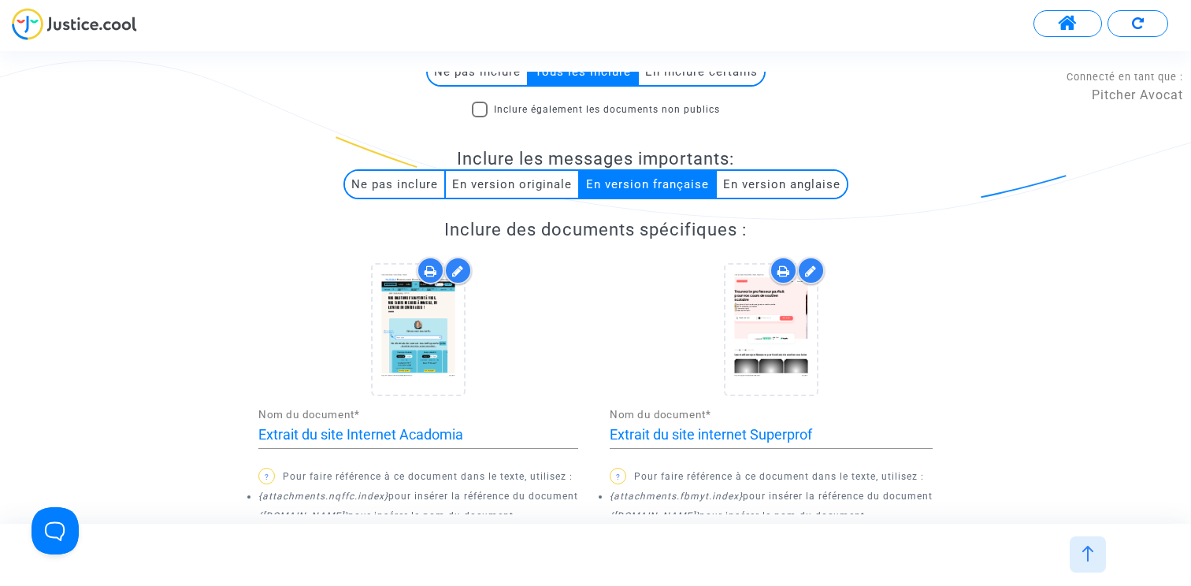
scroll to position [716, 0]
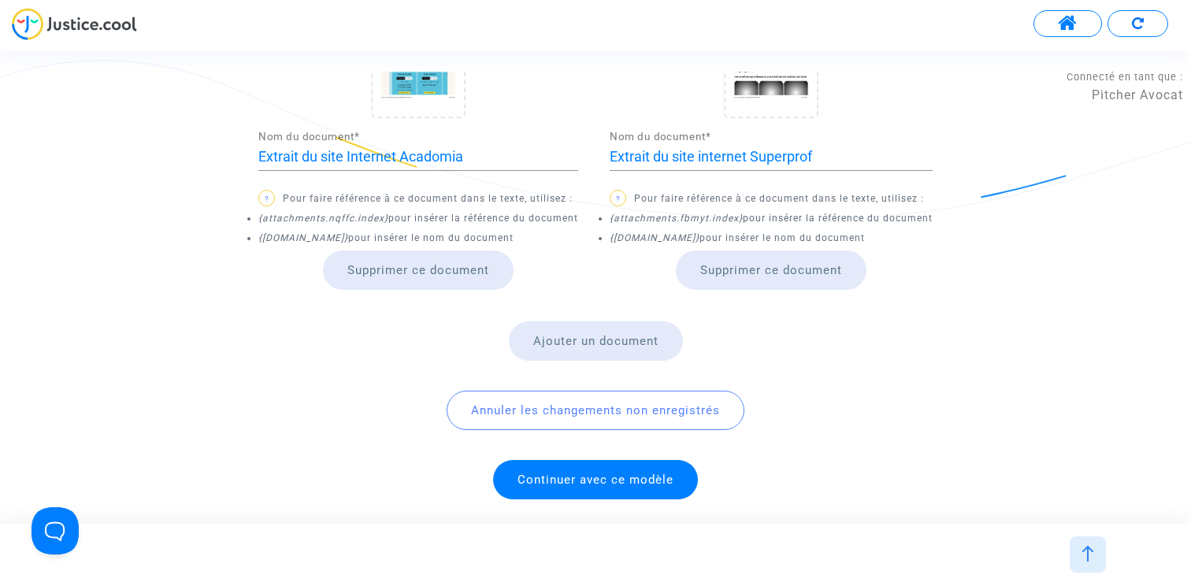
click at [626, 480] on span "Continuer avec ce modèle" at bounding box center [596, 480] width 156 height 14
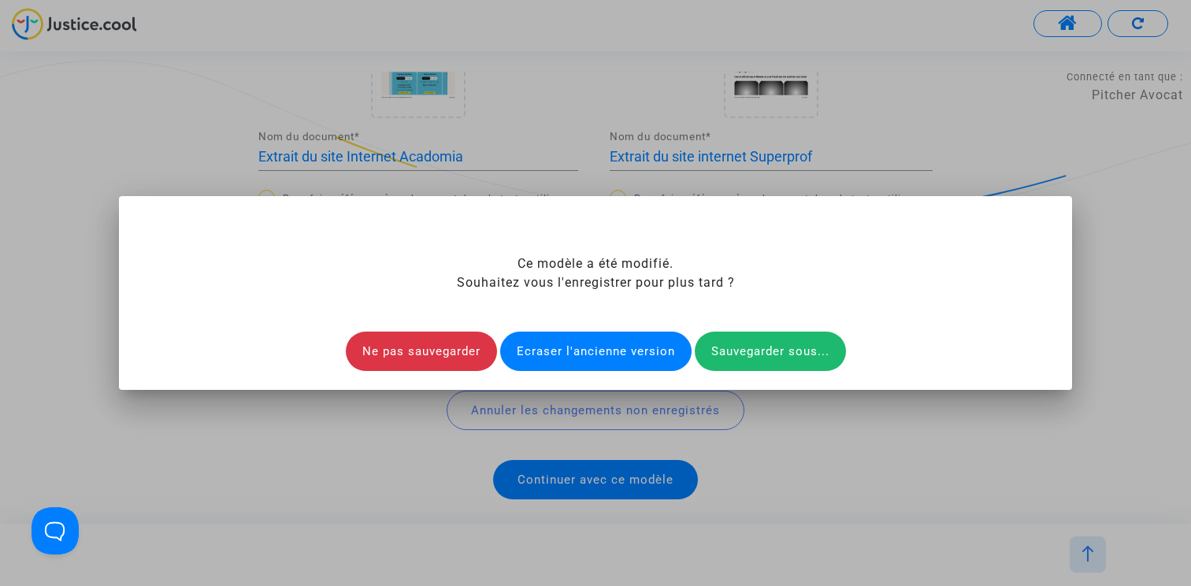
click at [621, 346] on div "Ecraser l'ancienne version" at bounding box center [595, 351] width 191 height 39
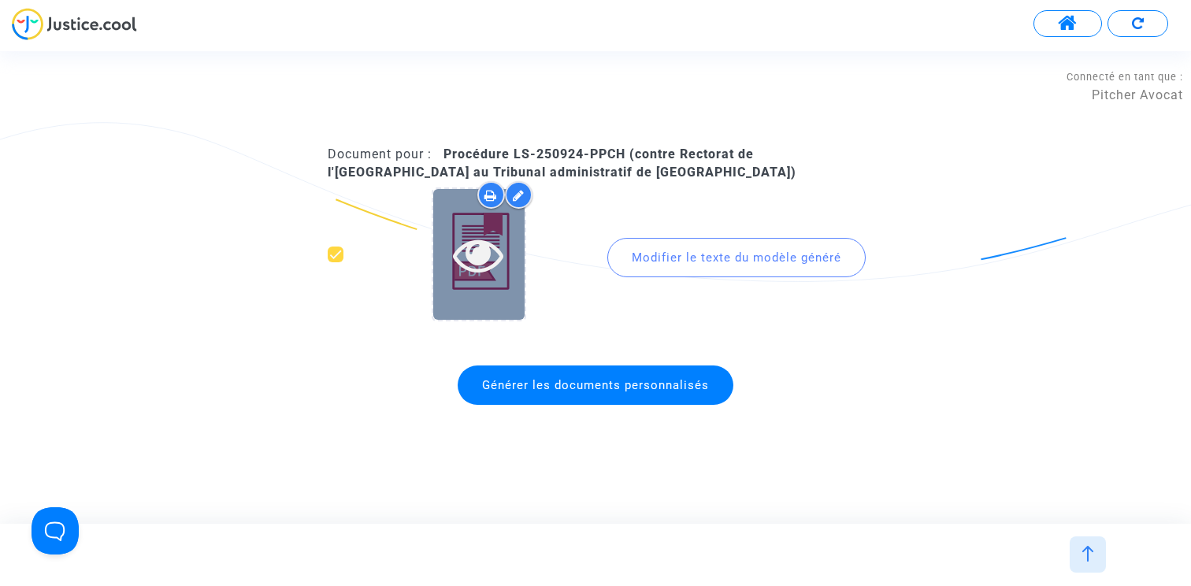
click at [471, 231] on icon at bounding box center [478, 254] width 51 height 50
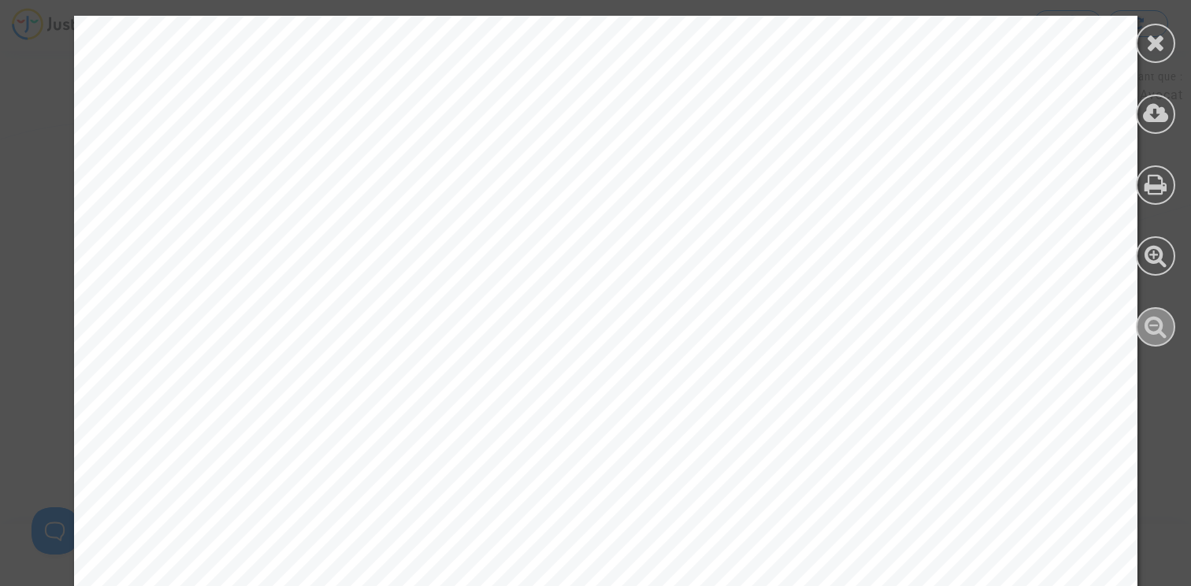
click at [1154, 328] on icon at bounding box center [1156, 326] width 23 height 24
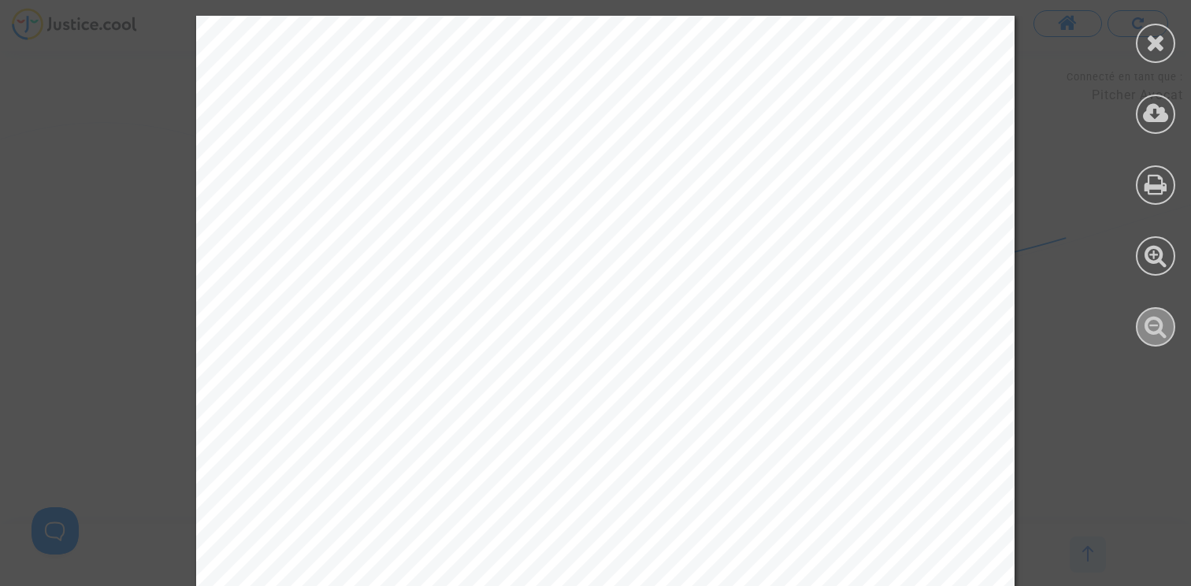
click at [1154, 328] on icon at bounding box center [1156, 326] width 23 height 24
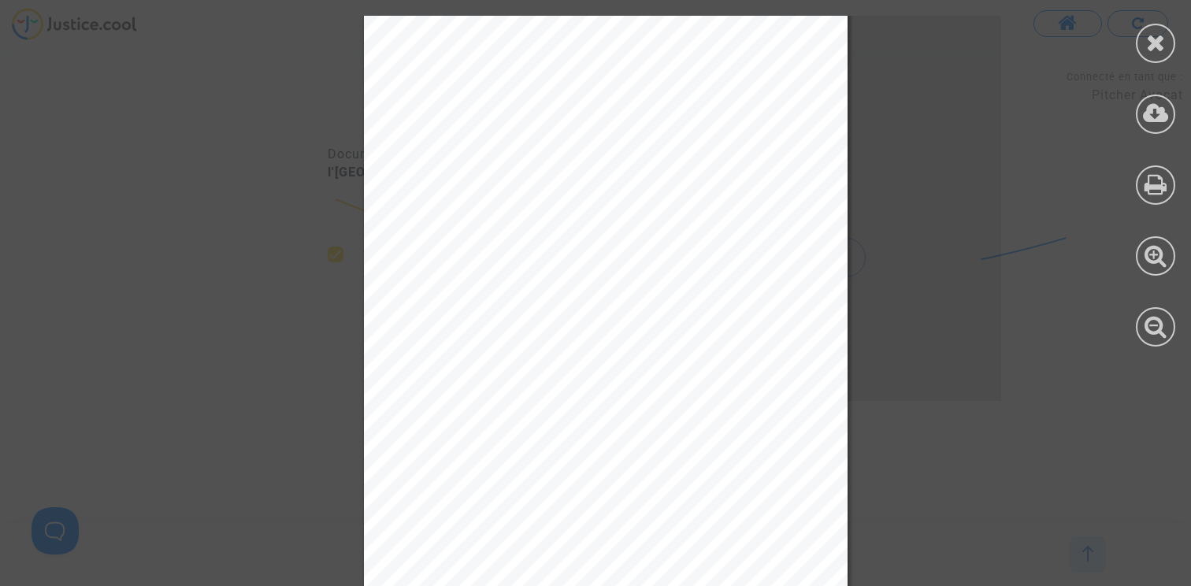
scroll to position [738, 0]
click at [1148, 42] on icon at bounding box center [1157, 43] width 20 height 24
